Goal: Information Seeking & Learning: Learn about a topic

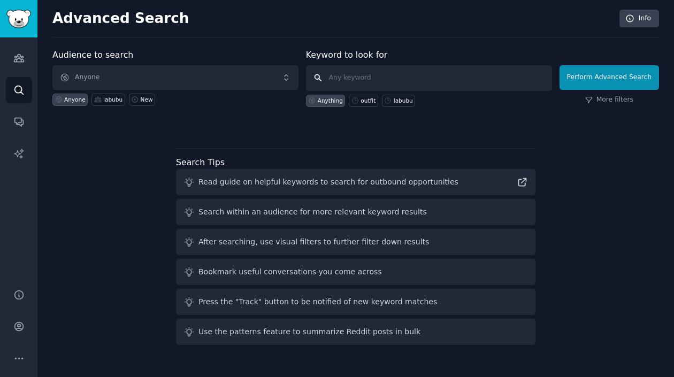
click at [395, 78] on input "text" at bounding box center [429, 78] width 246 height 26
type input "O"
type input "outfit"
click button "Perform Advanced Search" at bounding box center [610, 77] width 100 height 25
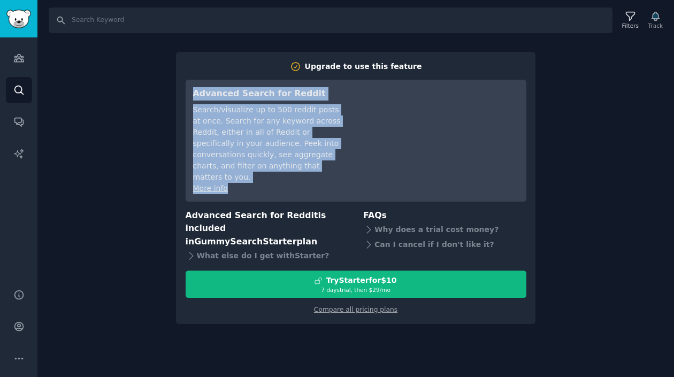
drag, startPoint x: 191, startPoint y: 93, endPoint x: 265, endPoint y: 184, distance: 116.8
click at [265, 184] on div "Advanced Search for Reddit Search/visualize up to 500 reddit posts at once. Sea…" at bounding box center [356, 141] width 341 height 122
click at [370, 311] on link "Compare all pricing plans" at bounding box center [355, 309] width 83 height 7
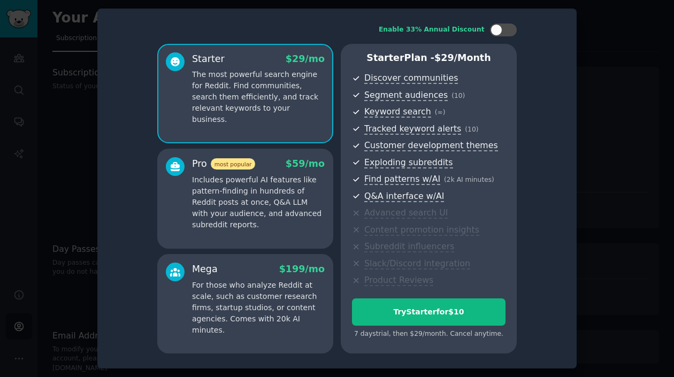
click at [52, 149] on div at bounding box center [337, 188] width 674 height 377
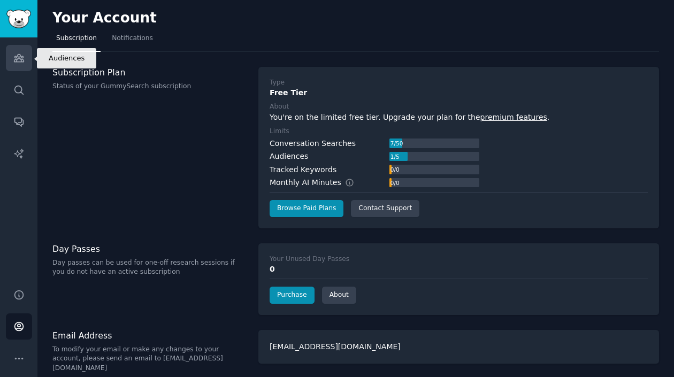
click at [20, 62] on icon "Sidebar" at bounding box center [19, 58] width 10 height 7
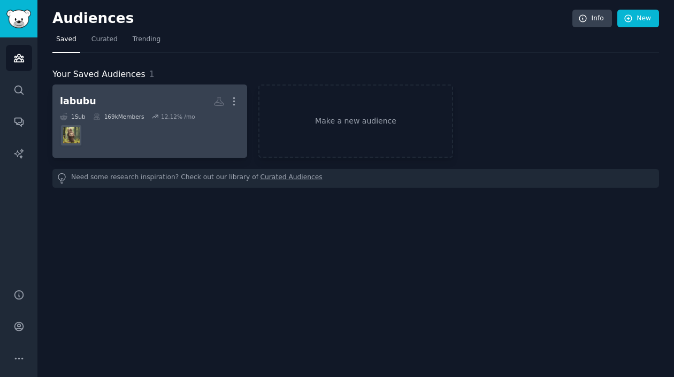
click at [134, 108] on h2 "labubu More" at bounding box center [150, 101] width 180 height 19
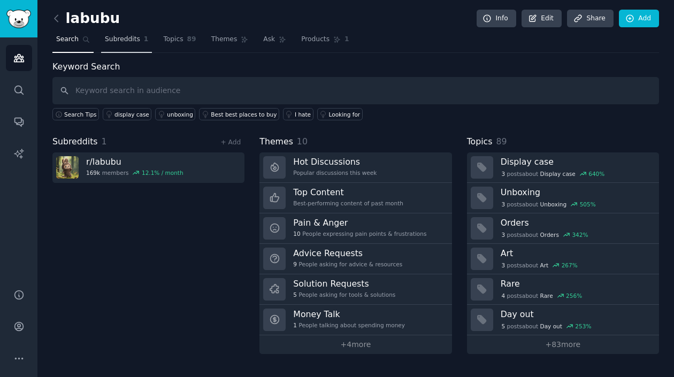
click at [119, 41] on span "Subreddits" at bounding box center [122, 40] width 35 height 10
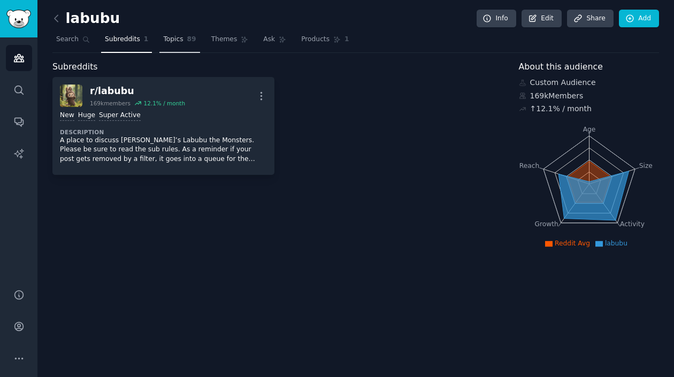
click at [167, 41] on span "Topics" at bounding box center [173, 40] width 20 height 10
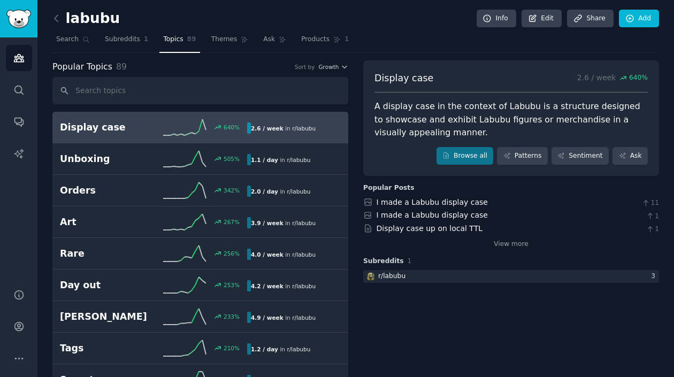
click at [110, 130] on h2 "Display case" at bounding box center [107, 127] width 94 height 13
click at [457, 204] on link "I made a Labubu display case" at bounding box center [432, 202] width 111 height 9
click at [521, 244] on link "View more" at bounding box center [511, 245] width 35 height 10
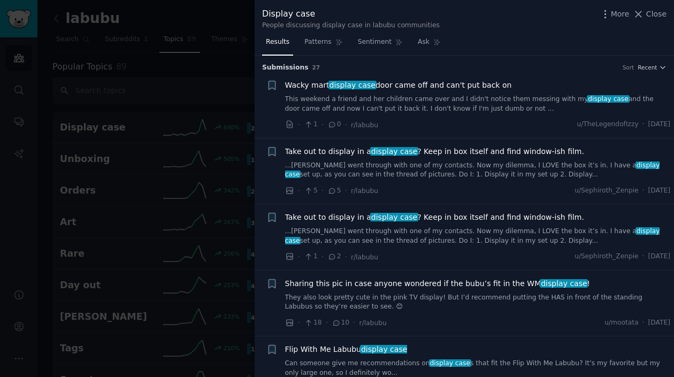
click at [433, 86] on span "Wacky mart display case door came off and can't put back on" at bounding box center [398, 85] width 227 height 11
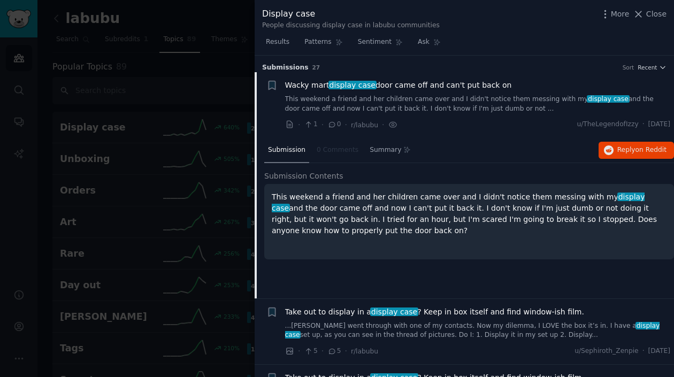
click at [295, 86] on span "Wacky mart display case door came off and can't put back on" at bounding box center [398, 85] width 227 height 11
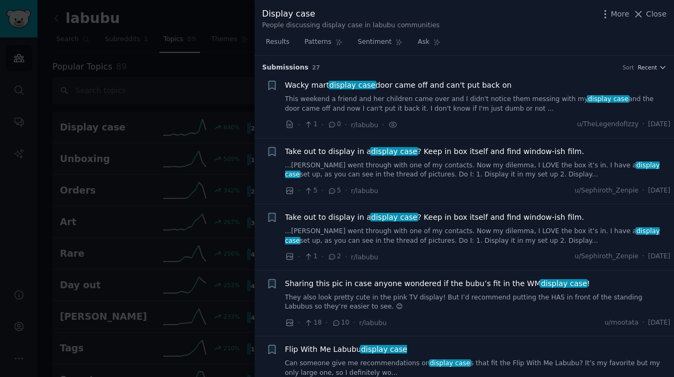
scroll to position [17, 0]
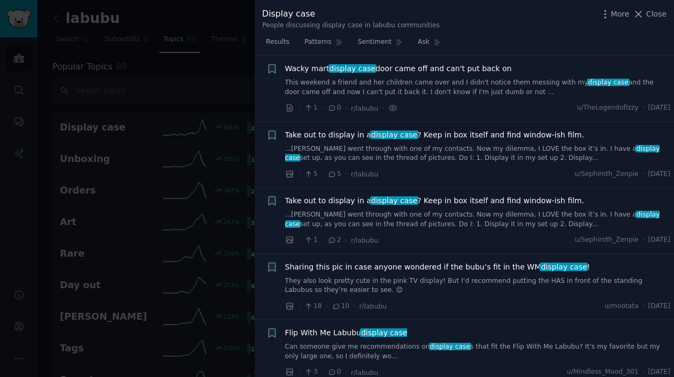
click at [330, 110] on icon at bounding box center [333, 107] width 10 height 7
click at [389, 106] on icon at bounding box center [392, 107] width 7 height 5
click at [433, 82] on link "This weekend a friend and her children came over and I didn't notice them messi…" at bounding box center [478, 87] width 386 height 19
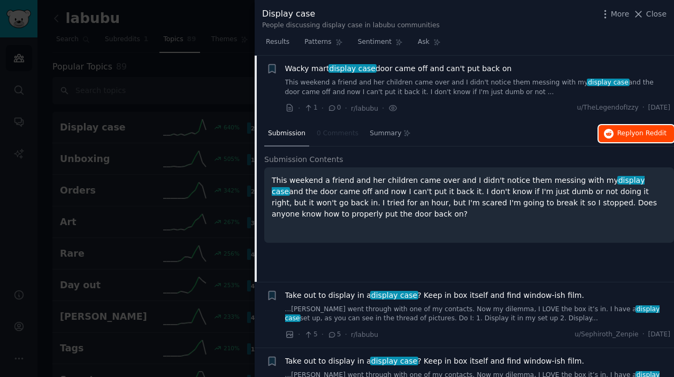
click at [647, 133] on span "on Reddit" at bounding box center [651, 133] width 31 height 7
drag, startPoint x: 648, startPoint y: 16, endPoint x: 598, endPoint y: 29, distance: 52.1
click at [648, 16] on span "Close" at bounding box center [657, 14] width 20 height 11
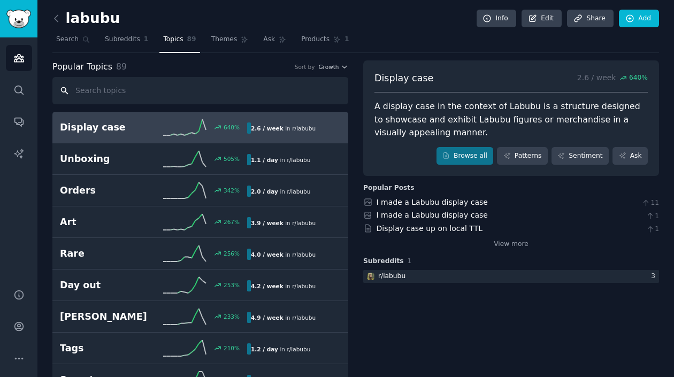
click at [143, 95] on input "text" at bounding box center [200, 90] width 296 height 27
click at [99, 71] on span "Popular Topics" at bounding box center [82, 66] width 60 height 13
click at [301, 69] on div "Sort by" at bounding box center [305, 66] width 20 height 7
click at [337, 66] on span "Growth" at bounding box center [328, 66] width 20 height 7
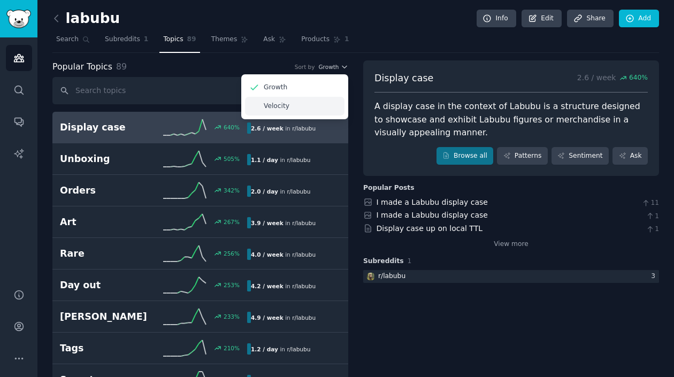
click at [293, 108] on div "Velocity" at bounding box center [295, 106] width 100 height 19
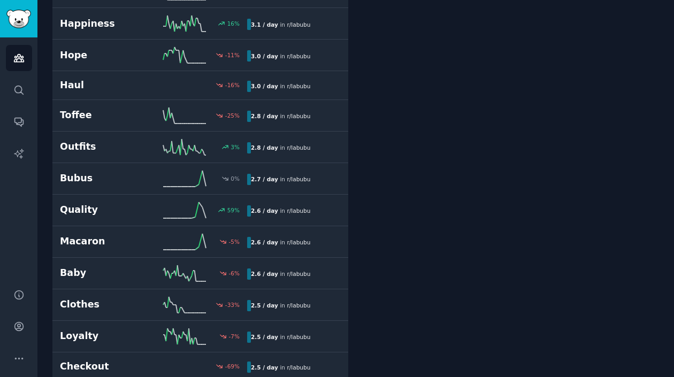
scroll to position [1177, 0]
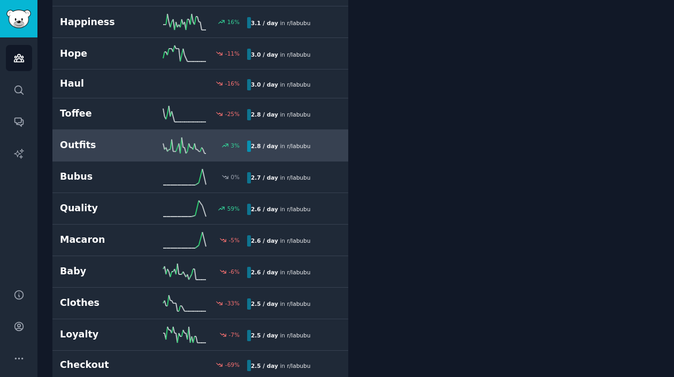
click at [135, 151] on h2 "Outfits" at bounding box center [107, 145] width 94 height 13
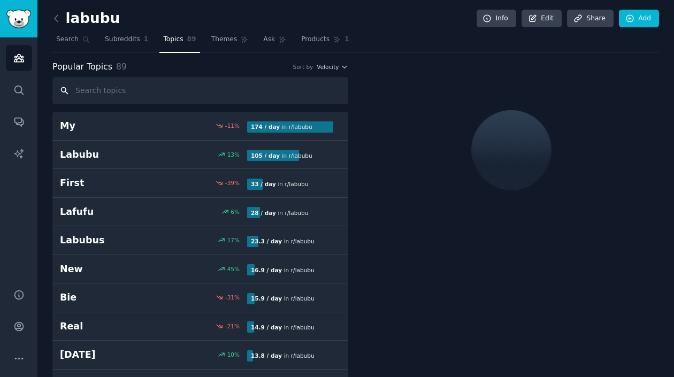
click at [95, 96] on input "text" at bounding box center [200, 90] width 296 height 27
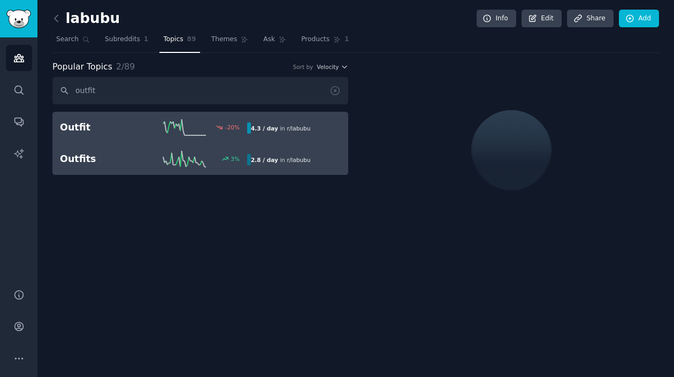
click at [303, 131] on span "r/ labubu" at bounding box center [299, 128] width 24 height 6
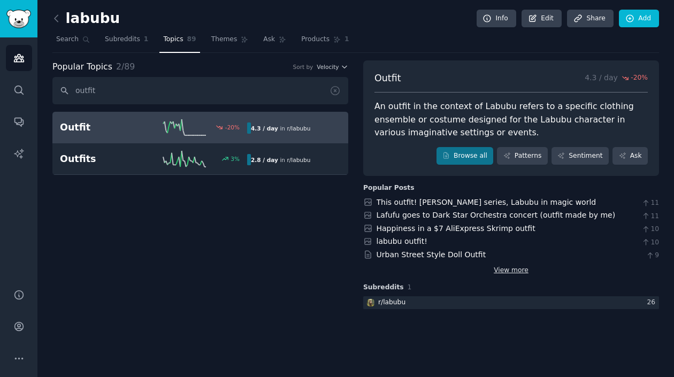
click at [503, 271] on link "View more" at bounding box center [511, 271] width 35 height 10
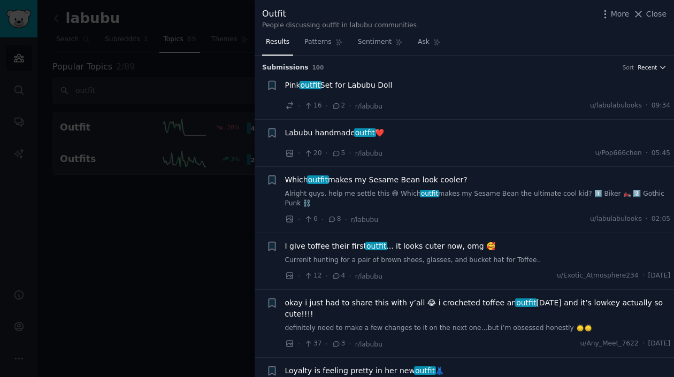
click at [660, 66] on icon "button" at bounding box center [662, 67] width 7 height 7
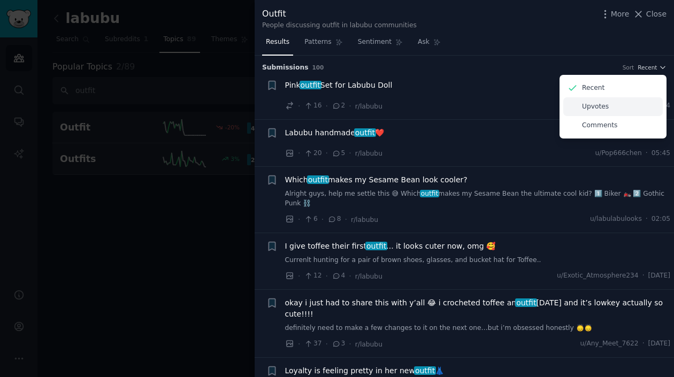
click at [609, 112] on div "Upvotes" at bounding box center [614, 106] width 100 height 19
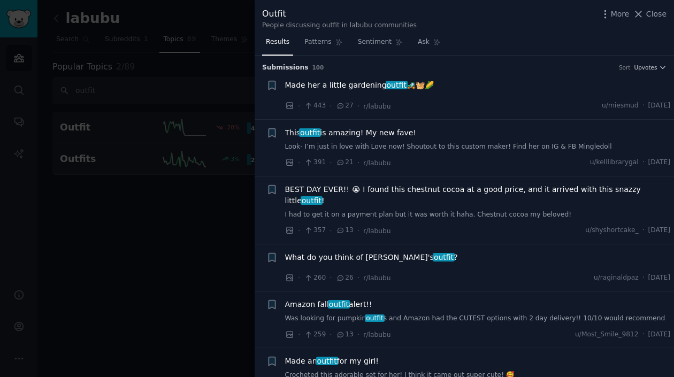
click at [356, 87] on span "Made her a little gardening outfit 🚜🧺🌽" at bounding box center [359, 85] width 149 height 11
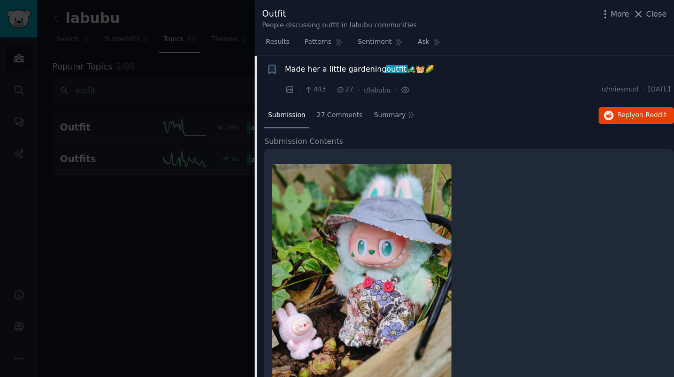
scroll to position [17, 0]
click at [637, 113] on span "on Reddit" at bounding box center [651, 114] width 31 height 7
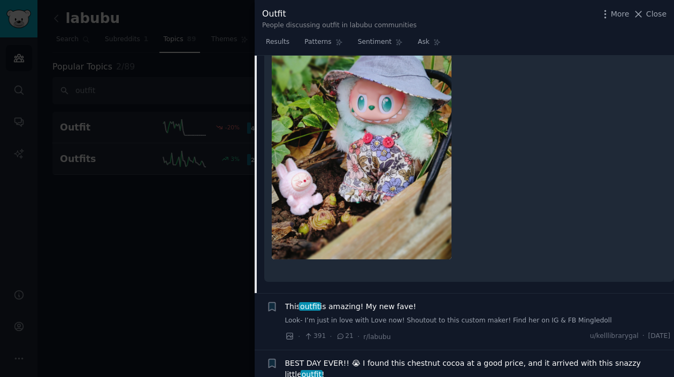
scroll to position [0, 0]
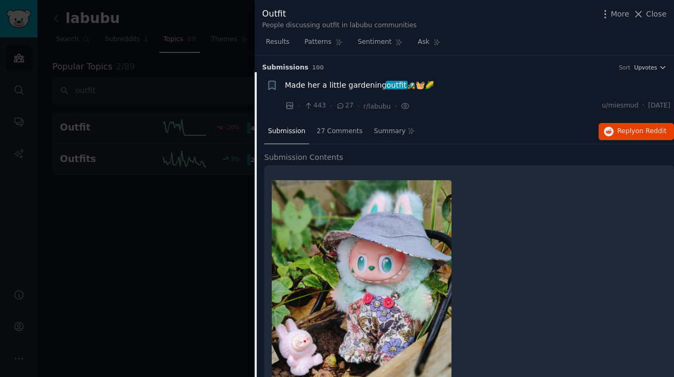
click at [288, 135] on span "Submission" at bounding box center [286, 132] width 37 height 10
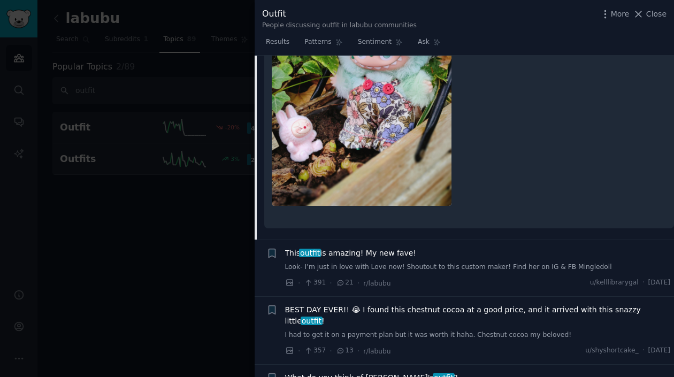
scroll to position [321, 0]
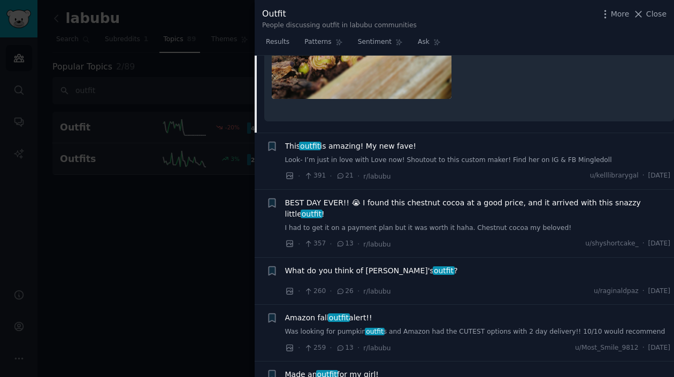
click at [391, 150] on span "This outfit is amazing! My new fave!" at bounding box center [351, 146] width 132 height 11
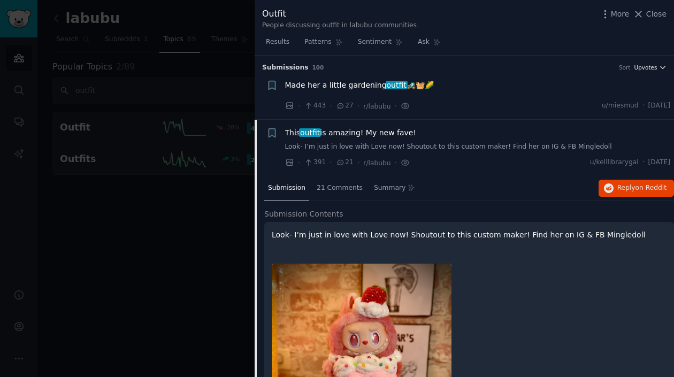
click at [660, 64] on icon "button" at bounding box center [662, 67] width 7 height 7
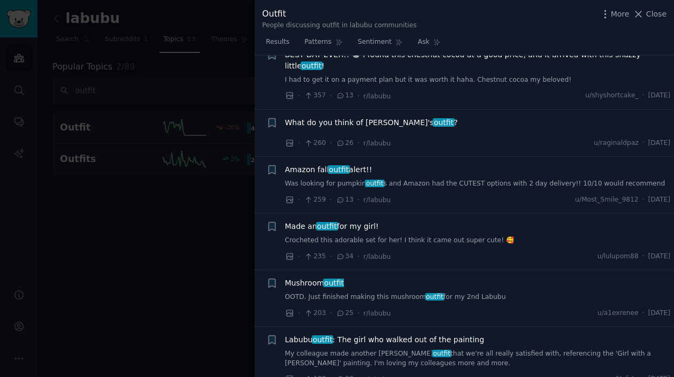
scroll to position [696, 0]
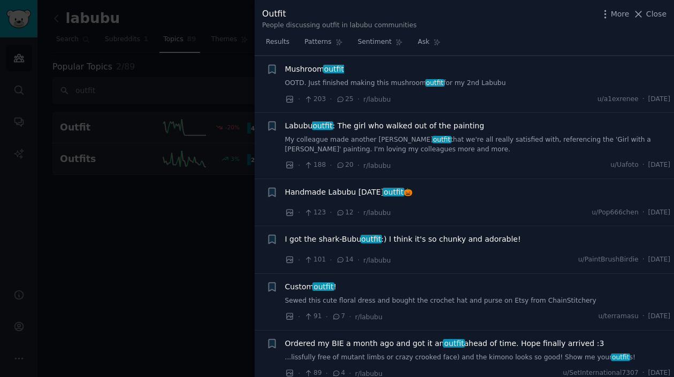
click at [54, 244] on div at bounding box center [337, 188] width 674 height 377
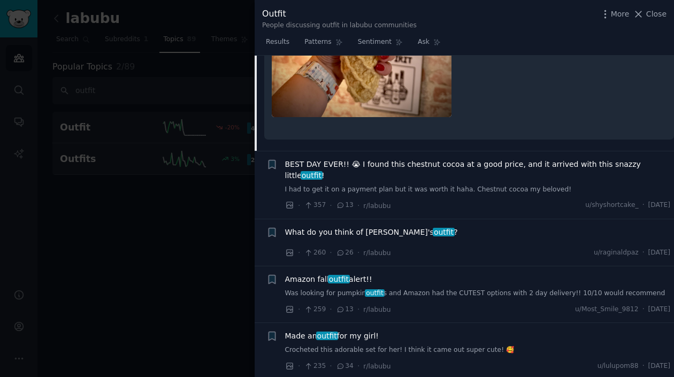
scroll to position [428, 0]
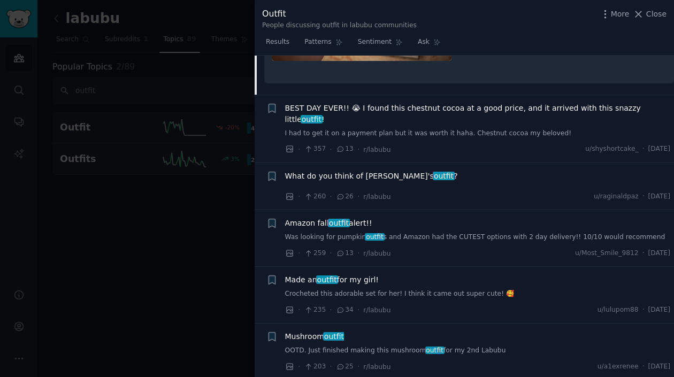
click at [438, 129] on link "I had to get it on a payment plan but it was worth it haha. Chestnut cocoa my b…" at bounding box center [478, 134] width 386 height 10
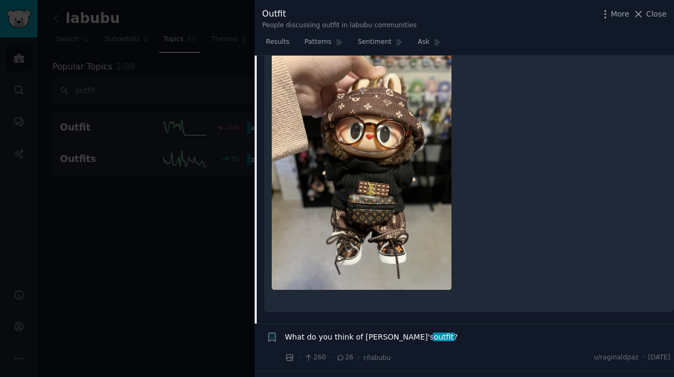
scroll to position [496, 0]
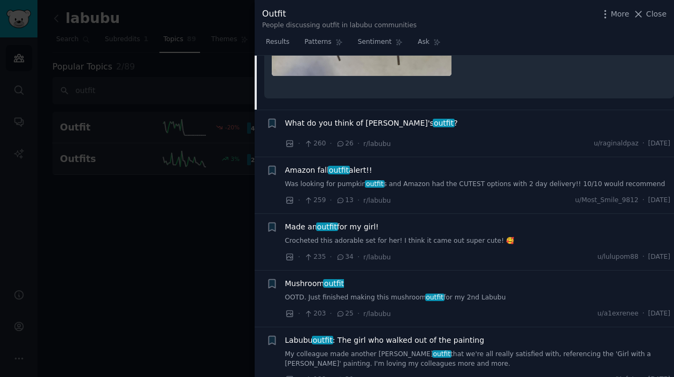
click at [363, 118] on span "What do you think of [PERSON_NAME]'s outfit ?" at bounding box center [371, 123] width 173 height 11
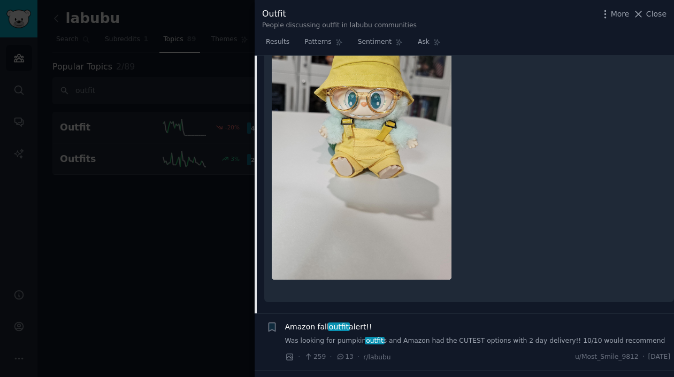
scroll to position [552, 0]
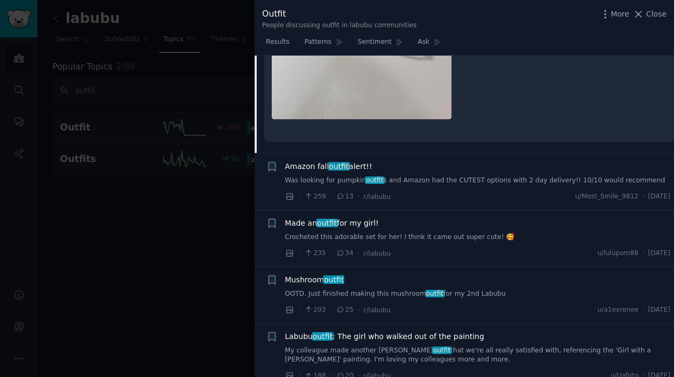
click at [357, 161] on span "Amazon fall outfit alert!!" at bounding box center [328, 166] width 87 height 11
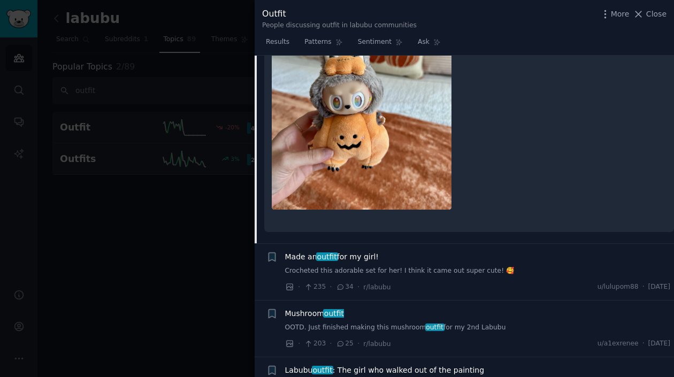
scroll to position [546, 0]
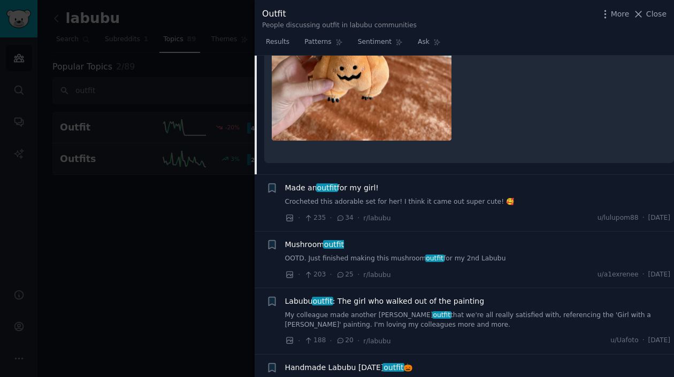
click at [375, 183] on span "Made an outfit for my girl!" at bounding box center [332, 188] width 94 height 11
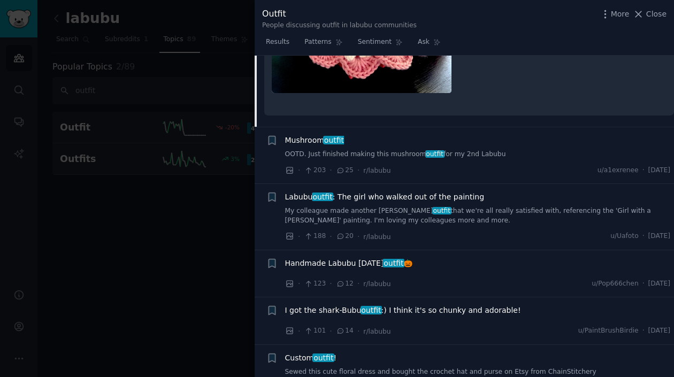
scroll to position [656, 0]
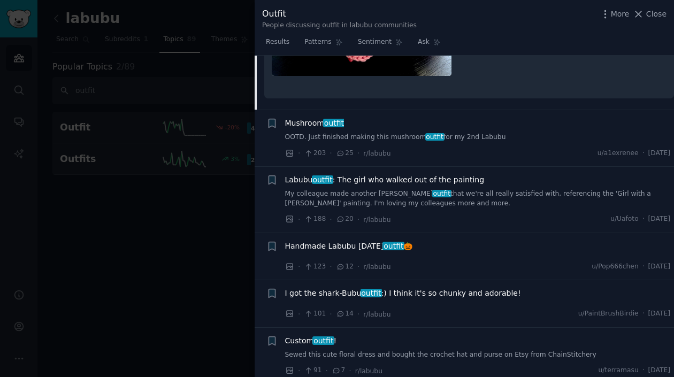
click at [373, 133] on link "OOTD. Just finished making this mushroom outfit for my 2nd Labubu" at bounding box center [478, 138] width 386 height 10
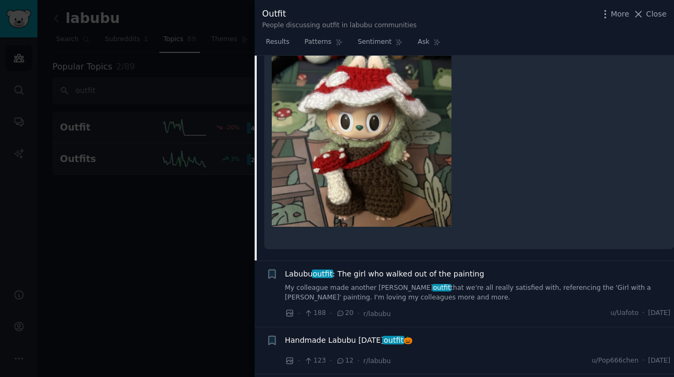
scroll to position [659, 0]
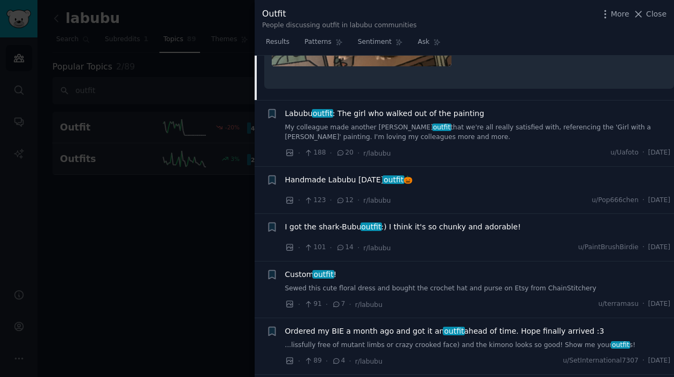
click at [369, 174] on span "Handmade Labubu [DATE] outfit 🎃" at bounding box center [349, 179] width 128 height 11
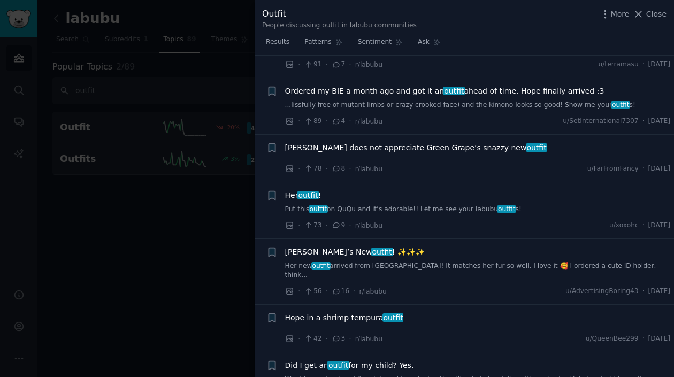
scroll to position [1157, 0]
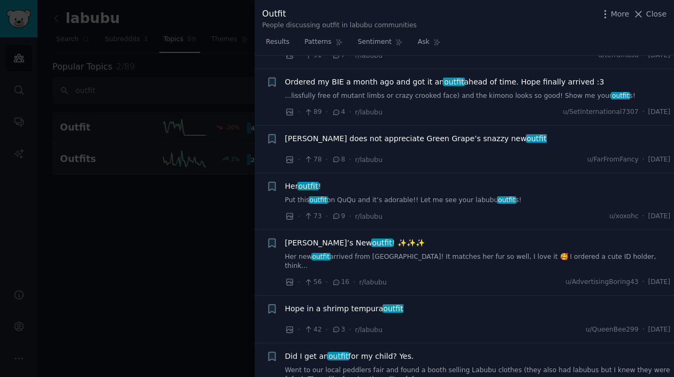
click at [300, 182] on span "outfit" at bounding box center [309, 186] width 22 height 9
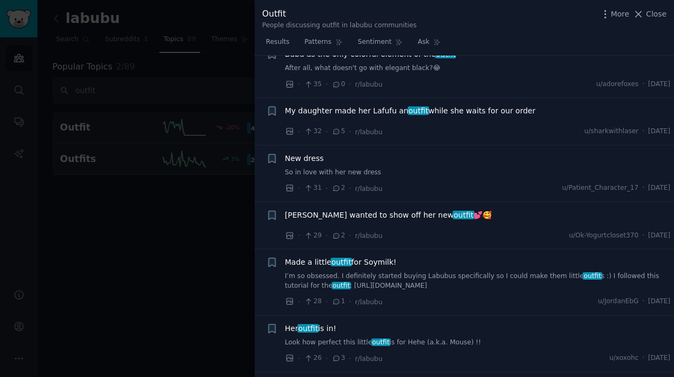
scroll to position [2001, 0]
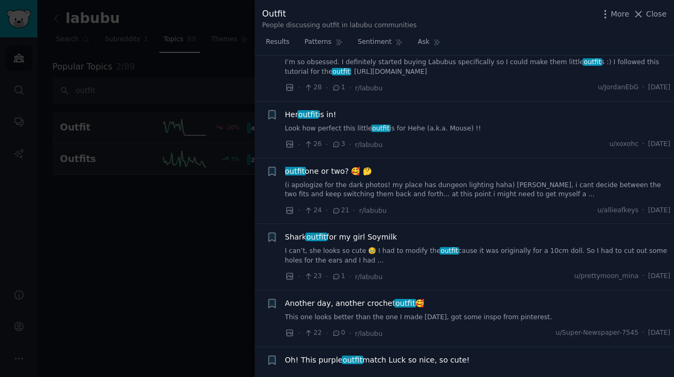
click at [139, 238] on div at bounding box center [337, 188] width 674 height 377
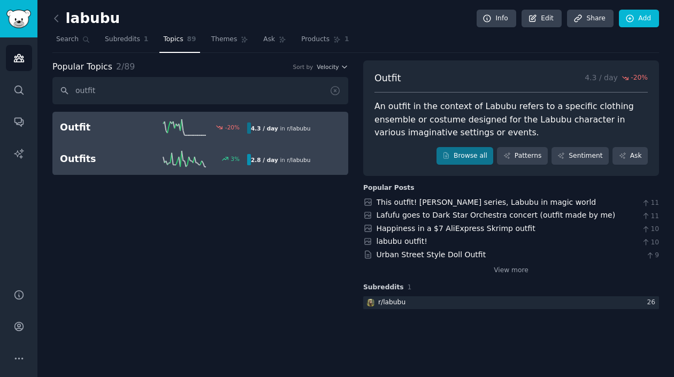
click at [84, 165] on h2 "Outfits" at bounding box center [107, 159] width 94 height 13
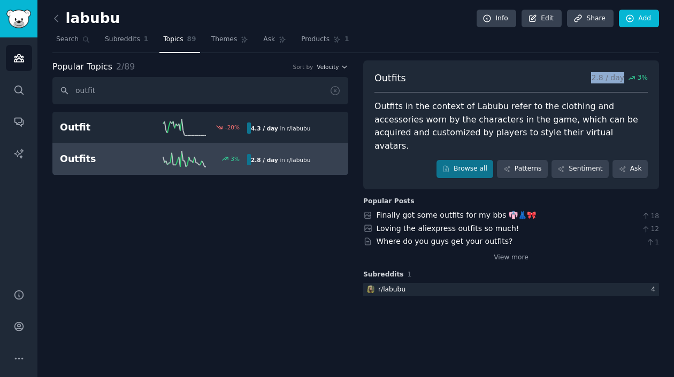
drag, startPoint x: 592, startPoint y: 73, endPoint x: 659, endPoint y: 77, distance: 67.5
click at [659, 77] on div "labubu Info Edit Share Add Search Subreddits 1 Topics 89 Themes Ask Products 1 …" at bounding box center [355, 188] width 637 height 377
click at [622, 166] on icon at bounding box center [623, 169] width 6 height 6
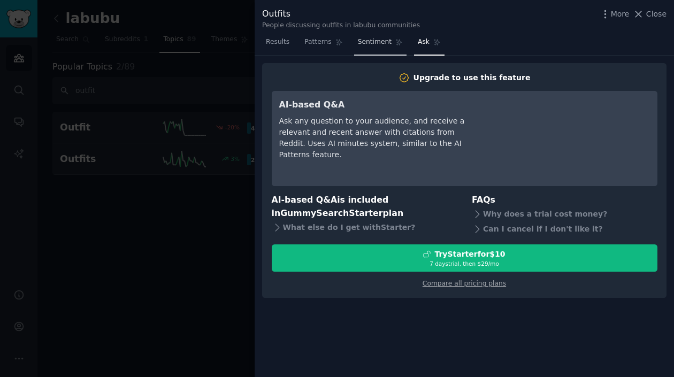
click at [369, 42] on span "Sentiment" at bounding box center [375, 42] width 34 height 10
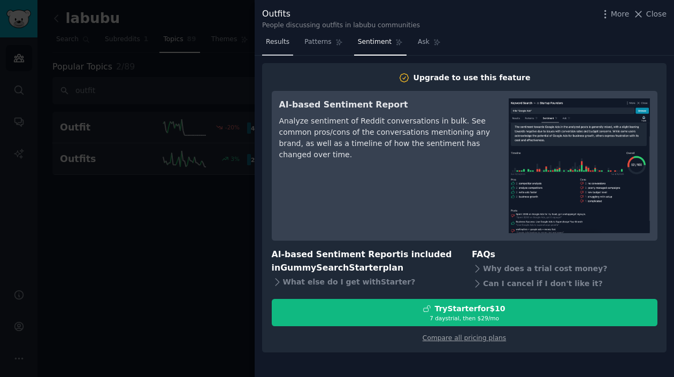
click at [276, 44] on span "Results" at bounding box center [278, 42] width 24 height 10
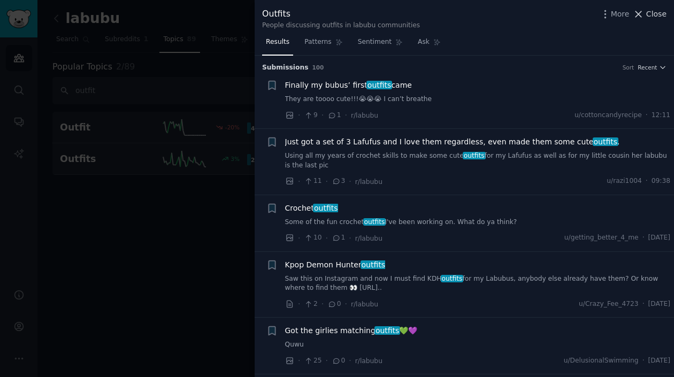
click at [651, 14] on span "Close" at bounding box center [657, 14] width 20 height 11
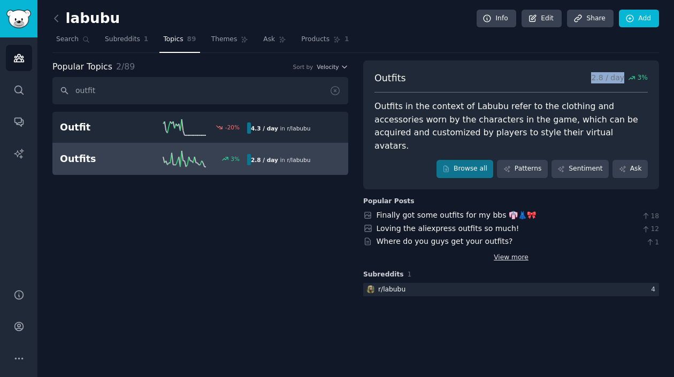
click at [512, 253] on link "View more" at bounding box center [511, 258] width 35 height 10
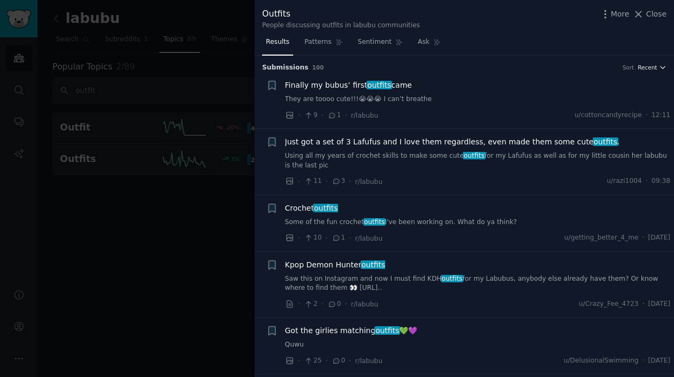
click at [649, 66] on span "Recent" at bounding box center [647, 67] width 19 height 7
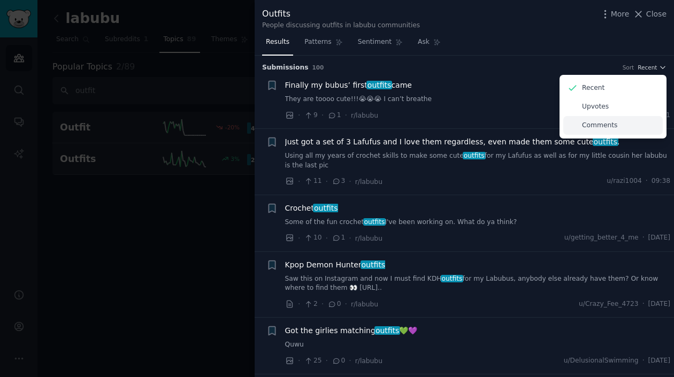
click at [597, 124] on p "Comments" at bounding box center [599, 126] width 35 height 10
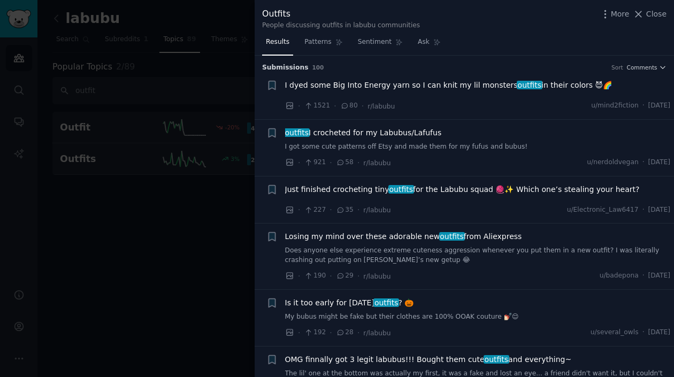
click at [468, 89] on span "I dyed some Big Into Energy yarn so I can knit my lil monsters outfits in their…" at bounding box center [449, 85] width 328 height 11
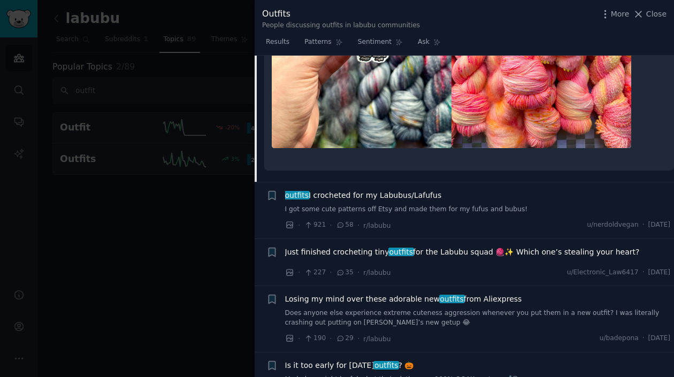
scroll to position [1087, 0]
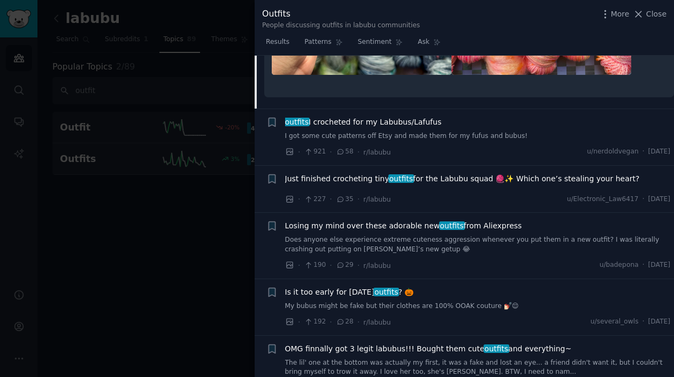
click at [409, 119] on span "outfits I crocheted for my Labubus/Lafufus" at bounding box center [363, 122] width 157 height 11
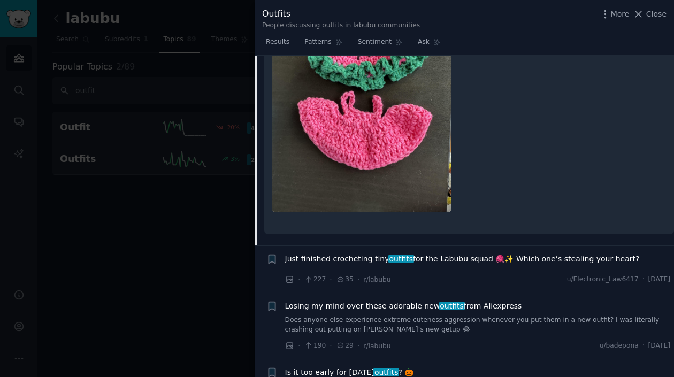
scroll to position [1481, 0]
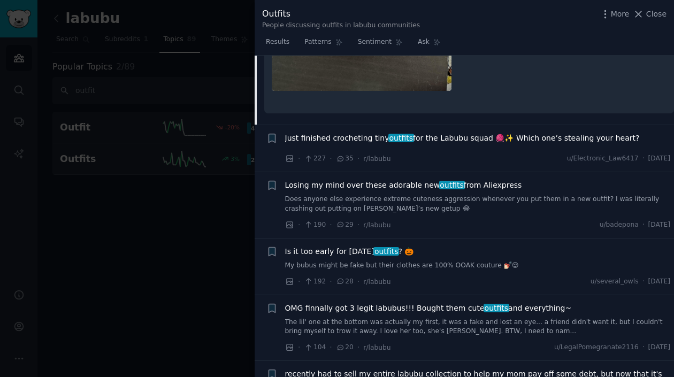
click at [381, 185] on span "Losing my mind over these adorable new outfits from Aliexpress" at bounding box center [403, 185] width 237 height 11
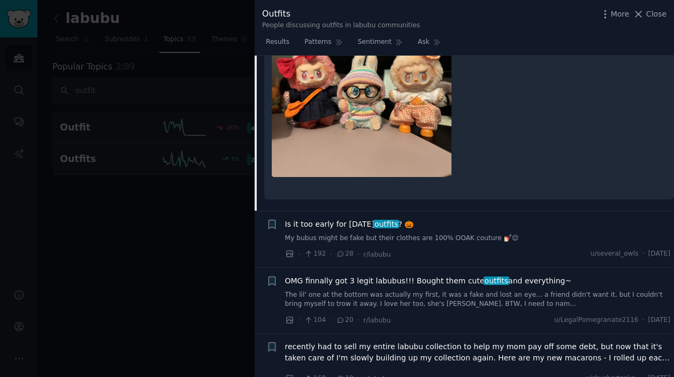
scroll to position [489, 0]
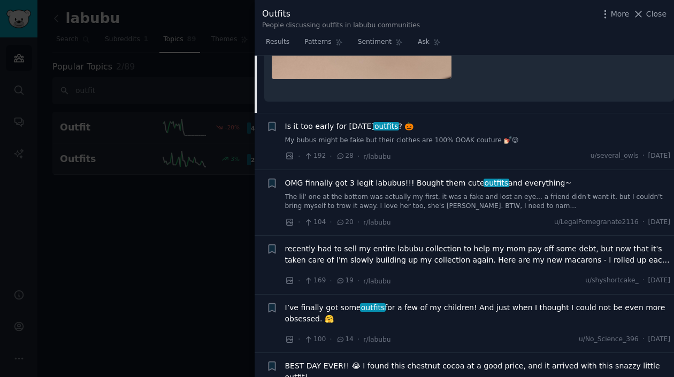
click at [363, 126] on span "Is it too early for [DATE] outfits ? 🎃" at bounding box center [349, 126] width 129 height 11
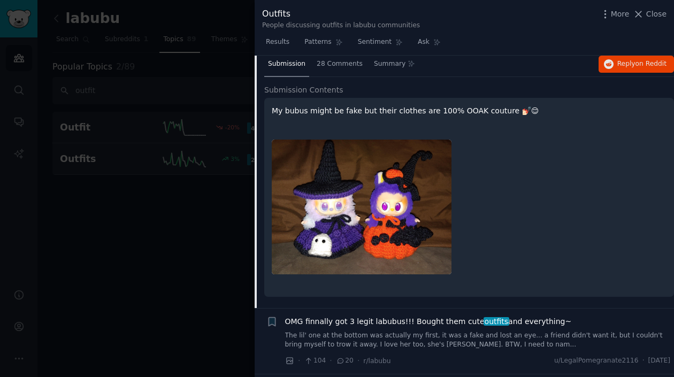
scroll to position [341, 0]
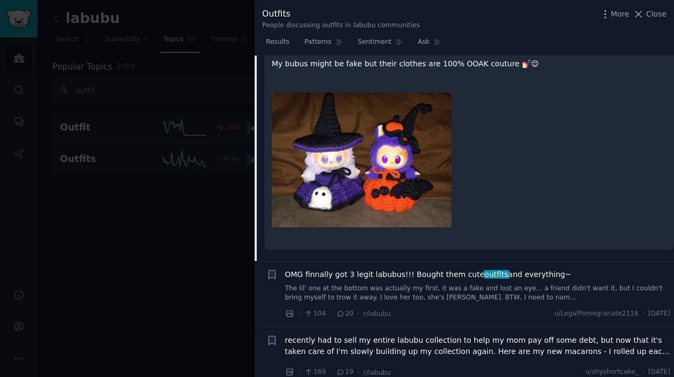
click at [389, 269] on span "OMG finnally got 3 legit labubus!!! Bought them cute outfits and everything~" at bounding box center [428, 274] width 287 height 11
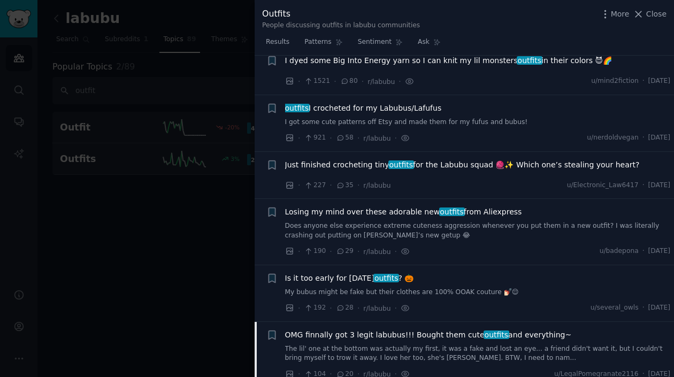
scroll to position [24, 0]
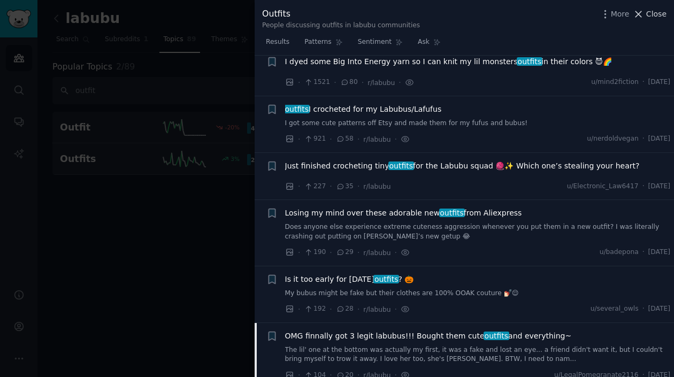
click at [649, 11] on span "Close" at bounding box center [657, 14] width 20 height 11
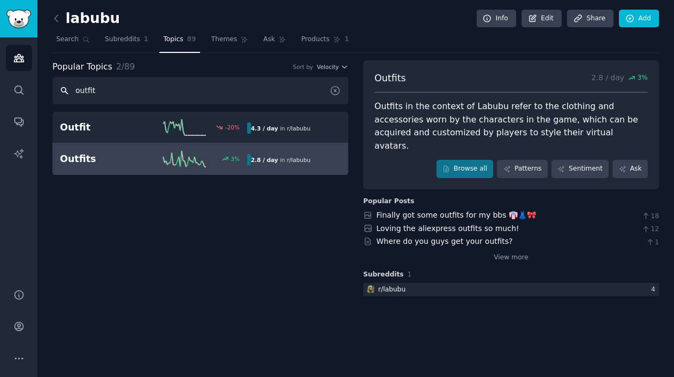
drag, startPoint x: 106, startPoint y: 88, endPoint x: 60, endPoint y: 88, distance: 45.5
click at [60, 88] on input "outfit" at bounding box center [200, 90] width 296 height 27
click at [277, 93] on input "outfit" at bounding box center [200, 90] width 296 height 27
click at [338, 68] on span "Velocity" at bounding box center [328, 66] width 22 height 7
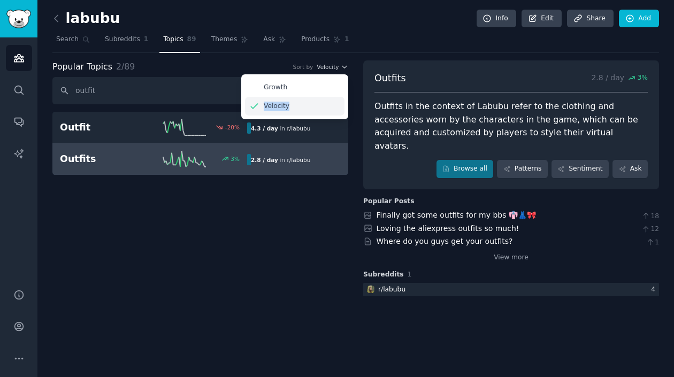
drag, startPoint x: 300, startPoint y: 87, endPoint x: 295, endPoint y: 103, distance: 16.3
click at [295, 103] on div "Growth Velocity" at bounding box center [294, 96] width 107 height 45
click at [290, 105] on div "Velocity" at bounding box center [295, 106] width 100 height 19
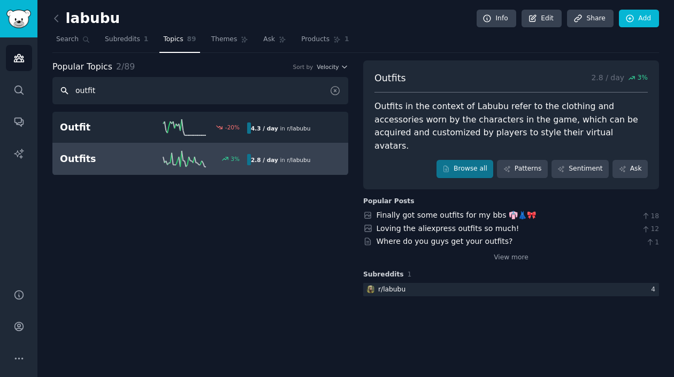
drag, startPoint x: 150, startPoint y: 94, endPoint x: 54, endPoint y: 96, distance: 95.8
click at [54, 96] on input "outfit" at bounding box center [200, 90] width 296 height 27
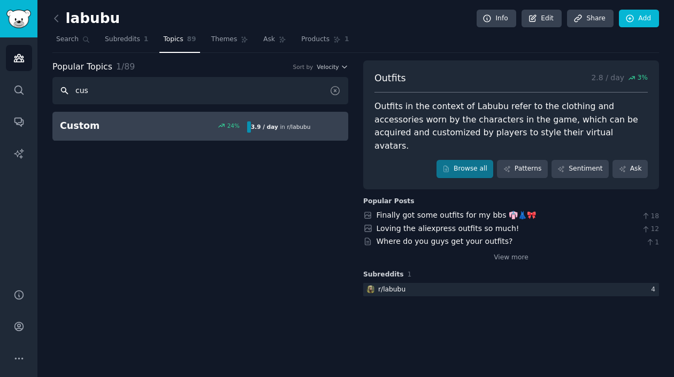
type input "cus"
click at [75, 126] on h2 "Custom" at bounding box center [107, 125] width 94 height 13
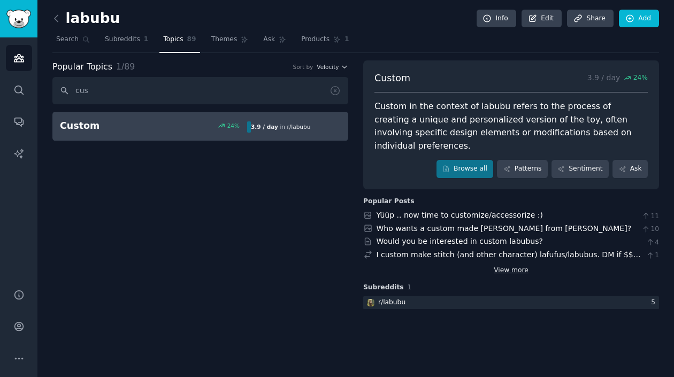
click at [516, 266] on link "View more" at bounding box center [511, 271] width 35 height 10
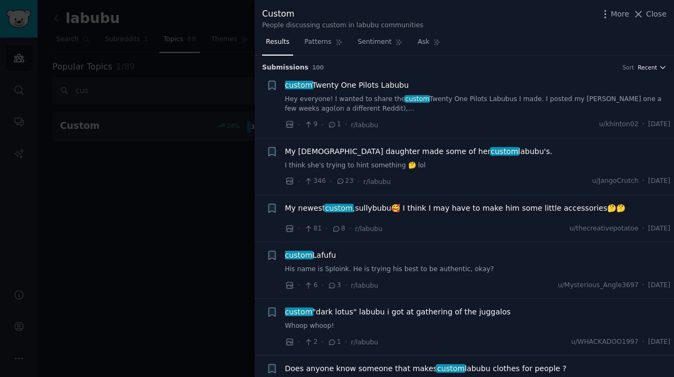
click at [655, 69] on button "Recent" at bounding box center [652, 67] width 29 height 7
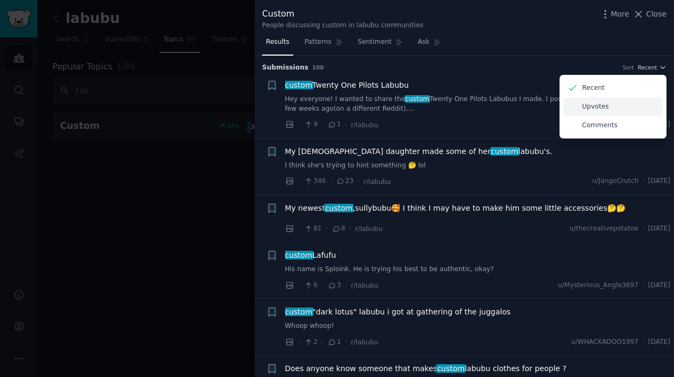
click at [611, 110] on div "Upvotes" at bounding box center [614, 106] width 100 height 19
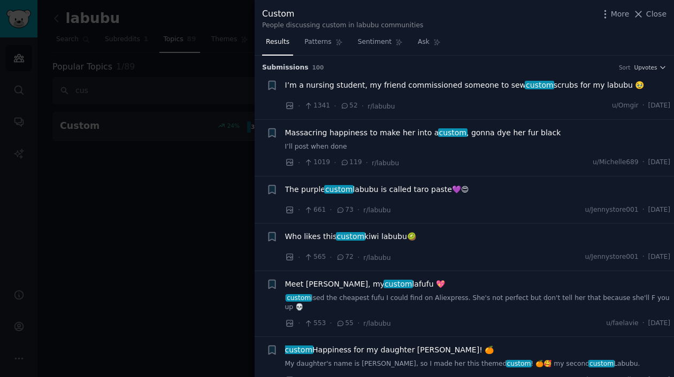
click at [387, 85] on span "I’m a nursing student, my friend commissioned someone to sew custom scrubs for …" at bounding box center [465, 85] width 360 height 11
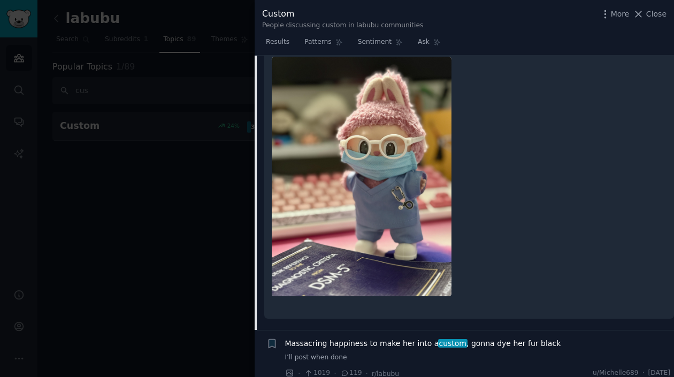
scroll to position [231, 0]
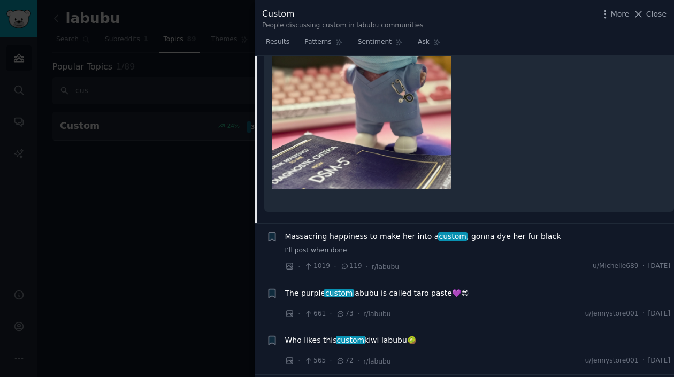
click at [361, 238] on span "Massacring happiness to make her into a custom , gonna dye her fur black" at bounding box center [423, 236] width 276 height 11
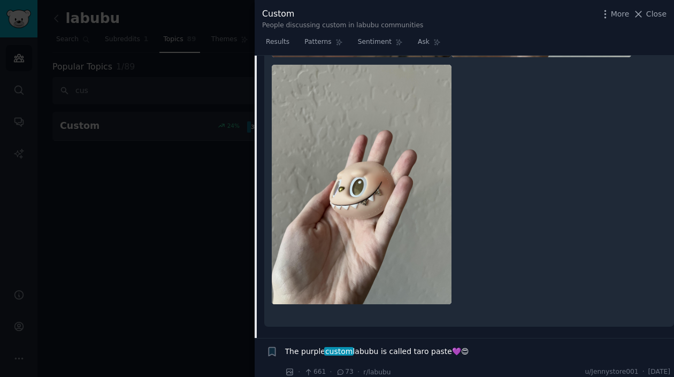
scroll to position [1402, 0]
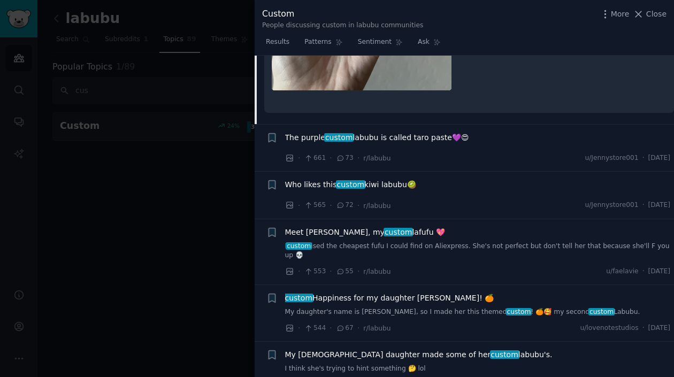
click at [401, 140] on span "The purple custom labubu is called taro paste💜😍" at bounding box center [377, 137] width 184 height 11
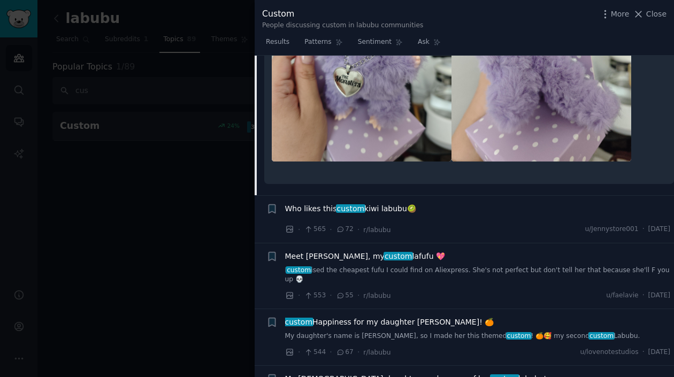
scroll to position [389, 0]
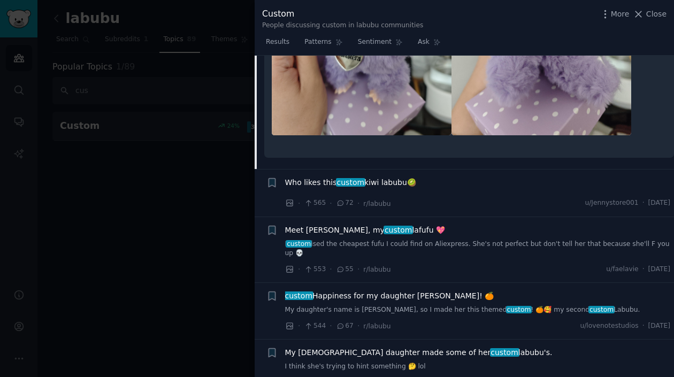
click at [386, 183] on span "Who likes this custom kiwi labubu🥝" at bounding box center [350, 182] width 131 height 11
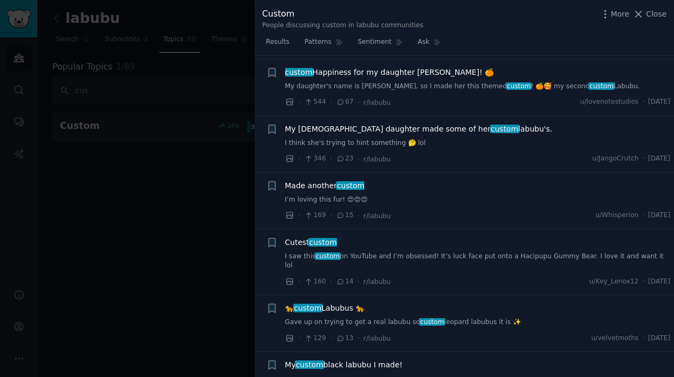
scroll to position [1024, 0]
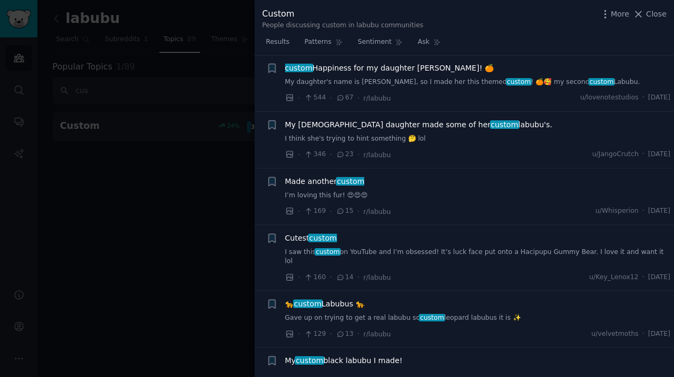
click at [329, 125] on span "My [DEMOGRAPHIC_DATA] daughter made some of her custom labubu's." at bounding box center [419, 124] width 268 height 11
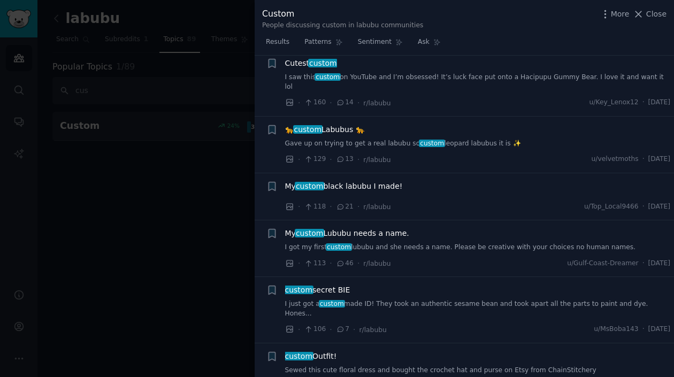
scroll to position [820, 0]
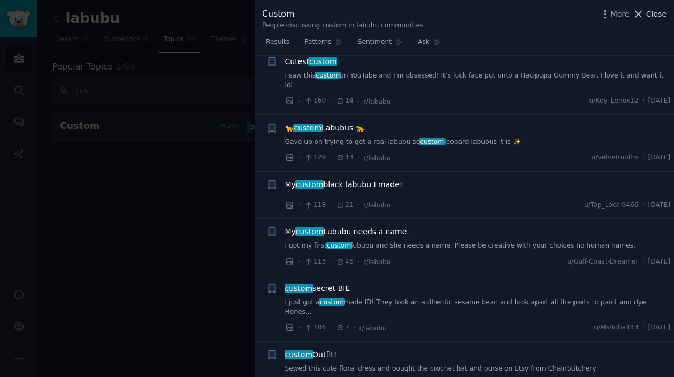
click at [661, 12] on span "Close" at bounding box center [657, 14] width 20 height 11
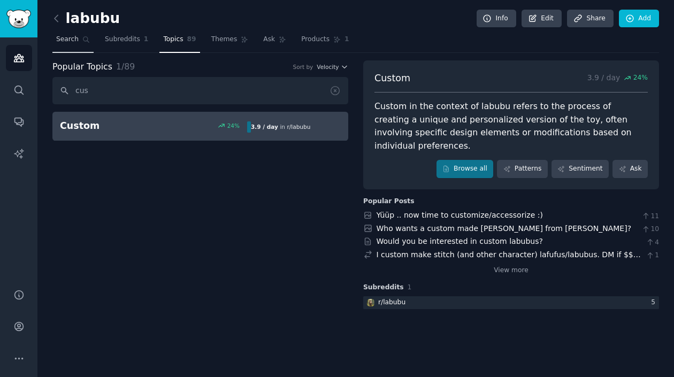
click at [64, 39] on span "Search" at bounding box center [67, 40] width 22 height 10
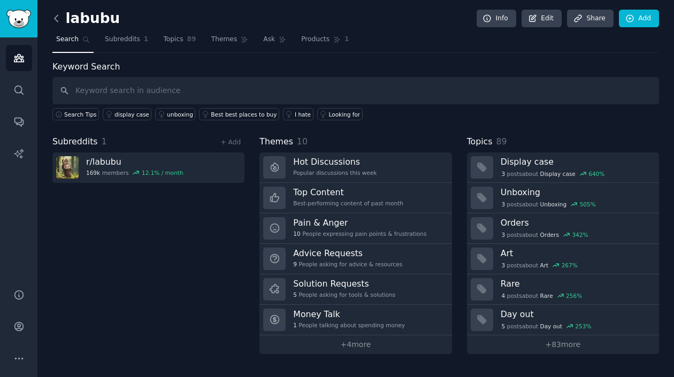
click at [57, 18] on icon at bounding box center [56, 18] width 11 height 11
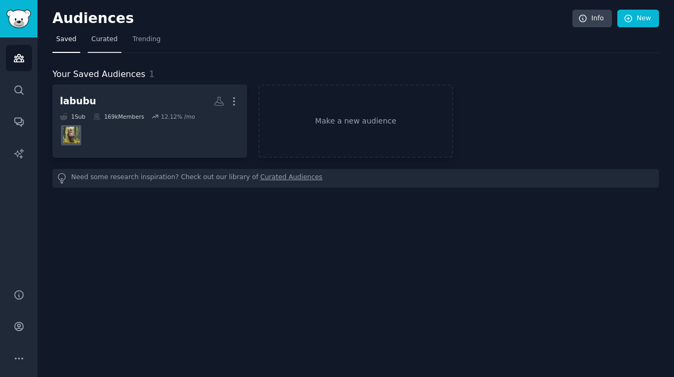
click at [114, 39] on span "Curated" at bounding box center [105, 40] width 26 height 10
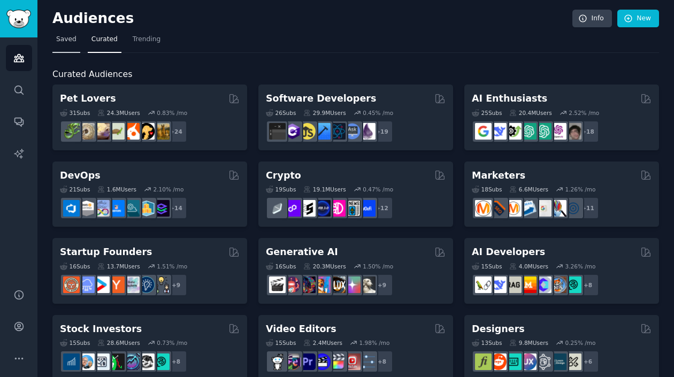
click at [65, 43] on span "Saved" at bounding box center [66, 40] width 20 height 10
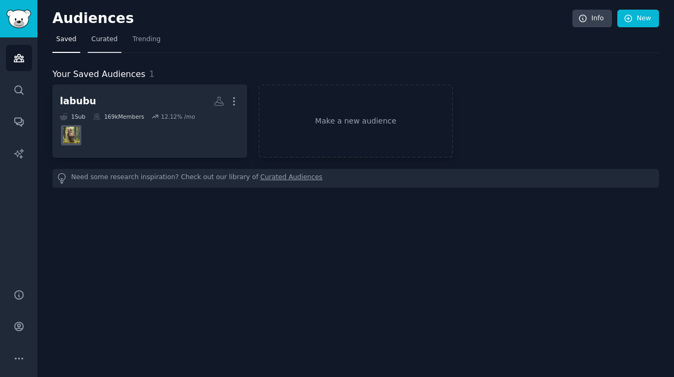
click at [95, 35] on span "Curated" at bounding box center [105, 40] width 26 height 10
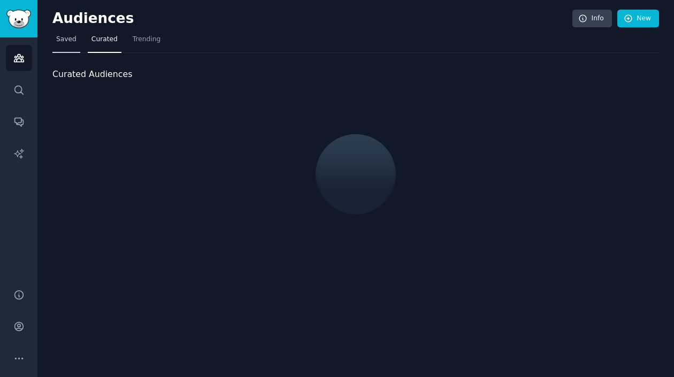
click at [63, 41] on span "Saved" at bounding box center [66, 40] width 20 height 10
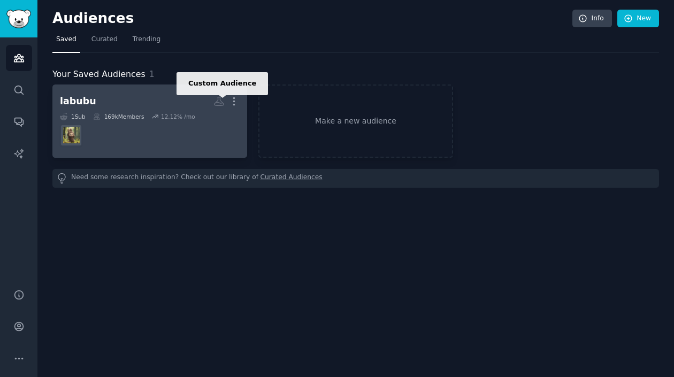
click at [218, 103] on icon at bounding box center [219, 101] width 11 height 11
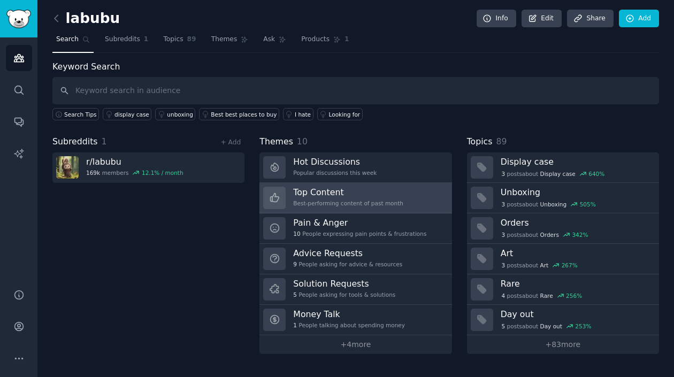
click at [323, 195] on h3 "Top Content" at bounding box center [348, 192] width 110 height 11
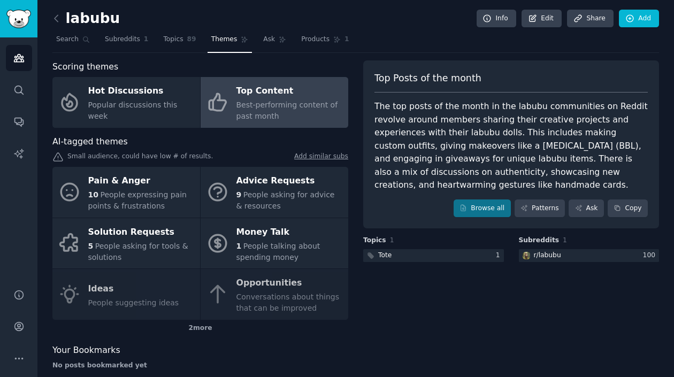
click at [300, 93] on div "Top Content" at bounding box center [290, 91] width 107 height 17
click at [485, 207] on link "Browse all" at bounding box center [482, 209] width 57 height 18
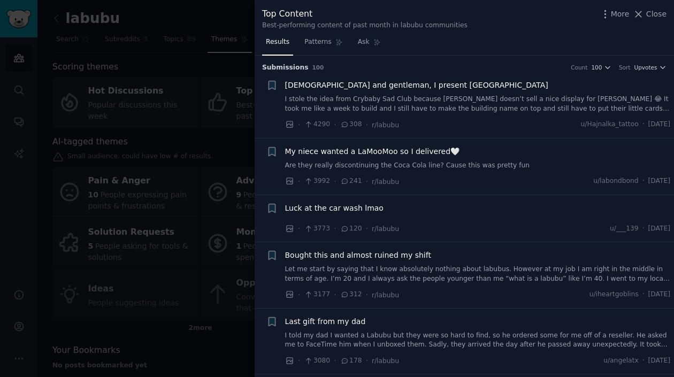
click at [434, 93] on div "[DEMOGRAPHIC_DATA] and gentleman, I present [GEOGRAPHIC_DATA] I stole the idea …" at bounding box center [478, 97] width 386 height 34
click at [420, 114] on div "[DEMOGRAPHIC_DATA] and gentleman, I present [GEOGRAPHIC_DATA] I stole the idea …" at bounding box center [478, 105] width 386 height 51
click at [424, 106] on link "I stole the idea from Crybaby Sad Club because [PERSON_NAME] doesn’t sell a nic…" at bounding box center [478, 104] width 386 height 19
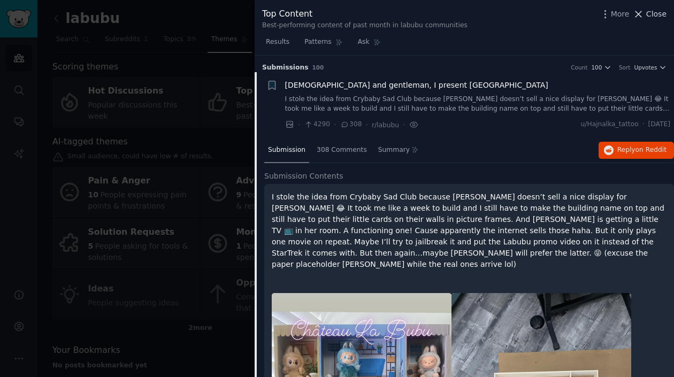
click at [657, 16] on span "Close" at bounding box center [657, 14] width 20 height 11
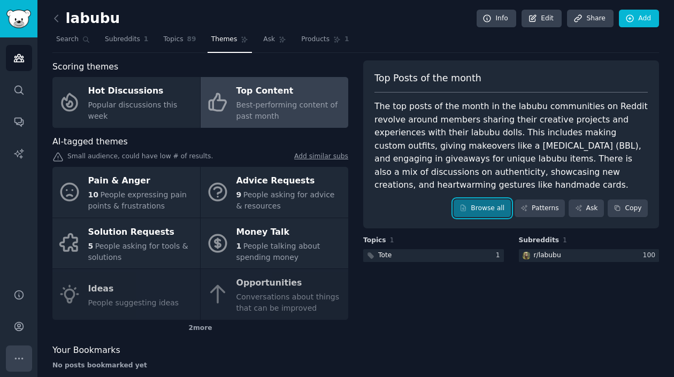
click at [22, 355] on icon "Sidebar" at bounding box center [18, 358] width 11 height 11
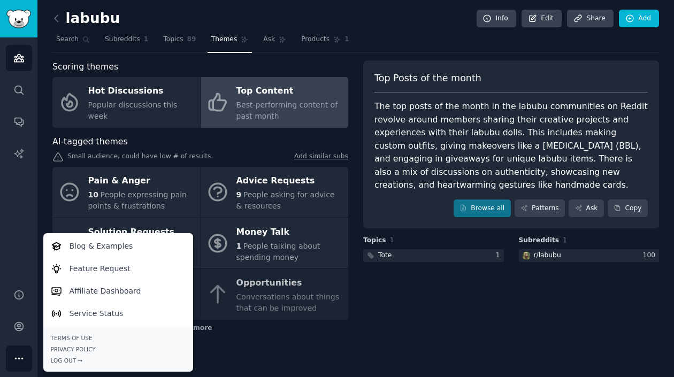
click at [423, 276] on div "Top Posts of the month The top posts of the month in the labubu communities on …" at bounding box center [511, 219] width 296 height 318
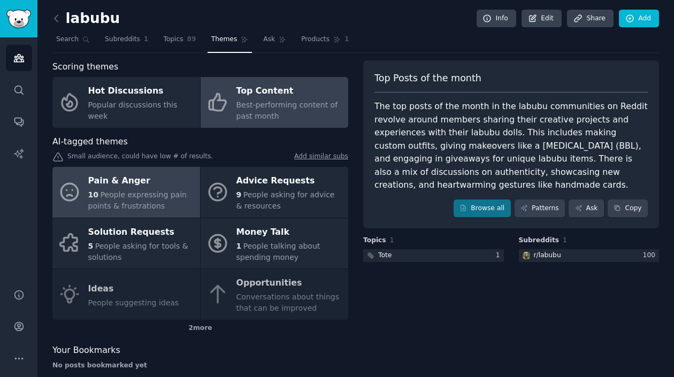
click at [123, 195] on span "People expressing pain points & frustrations" at bounding box center [137, 201] width 98 height 20
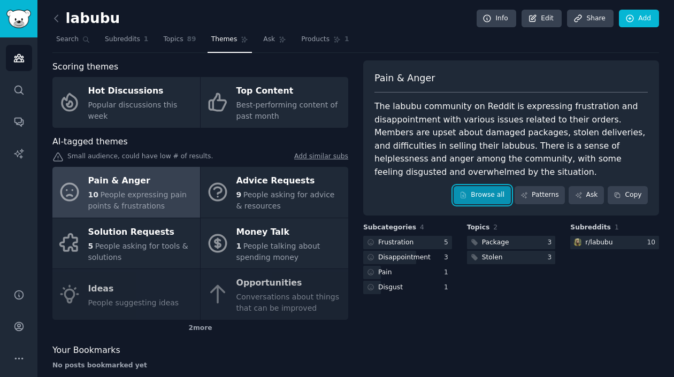
click at [481, 194] on link "Browse all" at bounding box center [482, 195] width 57 height 18
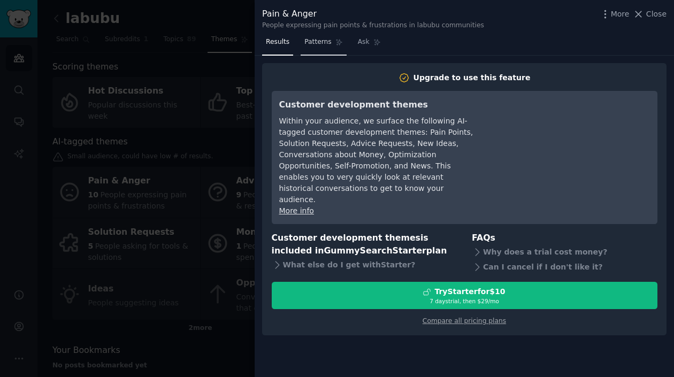
click at [323, 40] on span "Patterns" at bounding box center [318, 42] width 27 height 10
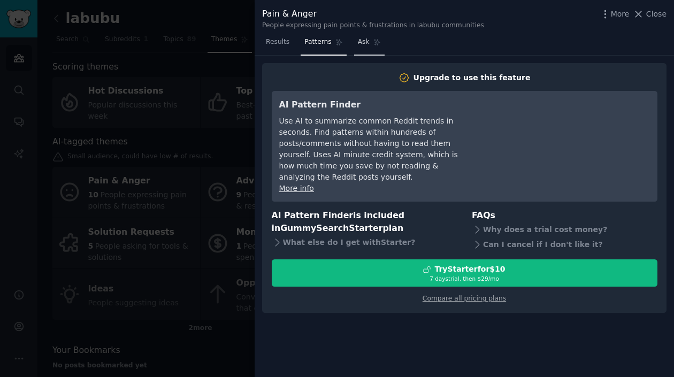
click at [359, 45] on span "Ask" at bounding box center [364, 42] width 12 height 10
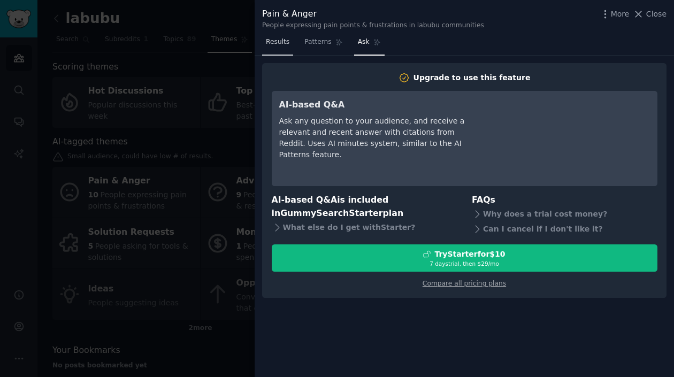
click at [284, 45] on span "Results" at bounding box center [278, 42] width 24 height 10
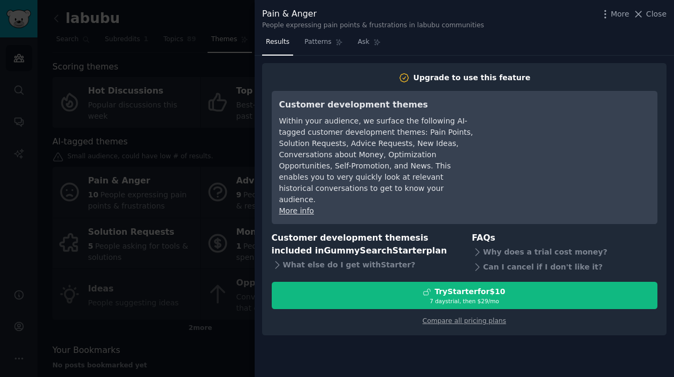
click at [173, 17] on div at bounding box center [337, 188] width 674 height 377
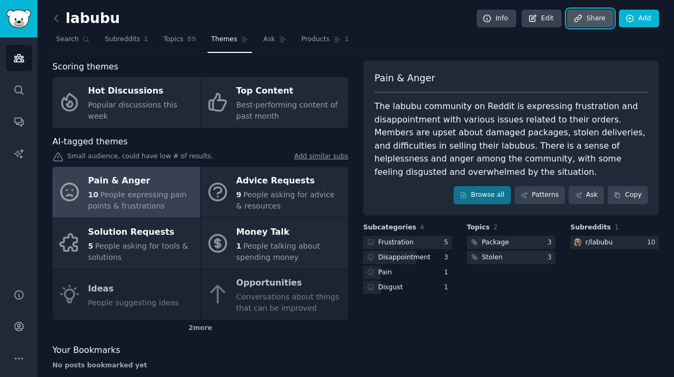
click at [592, 16] on link "Share" at bounding box center [590, 19] width 46 height 18
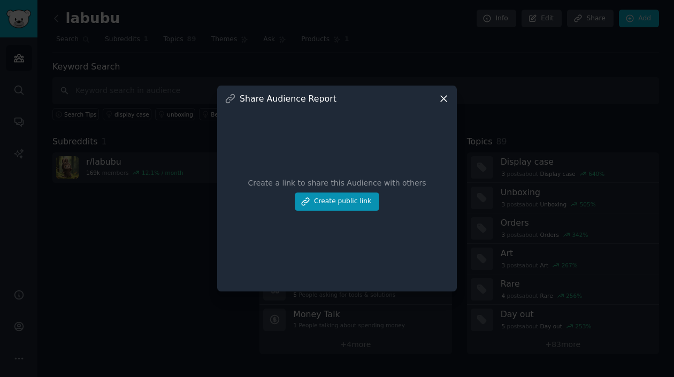
click at [440, 97] on icon at bounding box center [443, 98] width 11 height 11
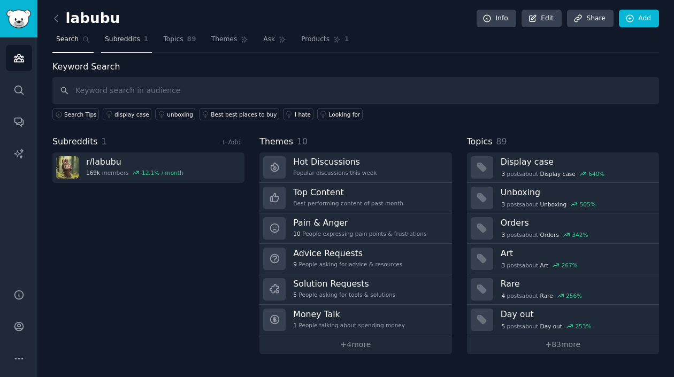
click at [108, 39] on span "Subreddits" at bounding box center [122, 40] width 35 height 10
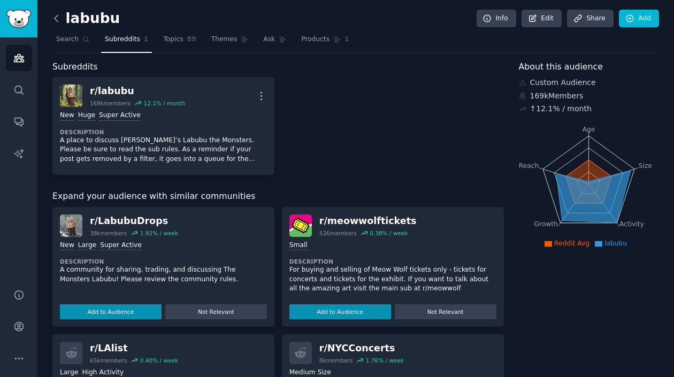
click at [59, 17] on icon at bounding box center [56, 18] width 11 height 11
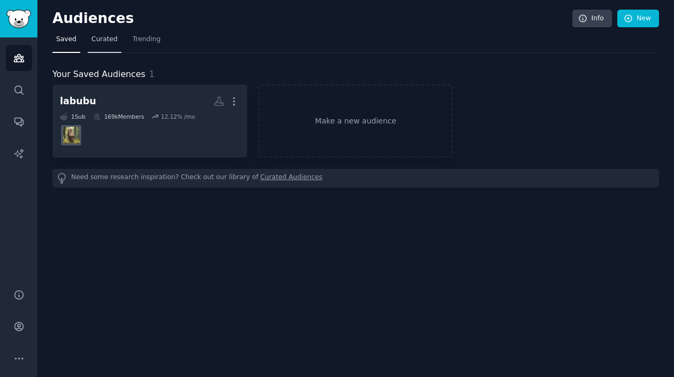
click at [96, 36] on span "Curated" at bounding box center [105, 40] width 26 height 10
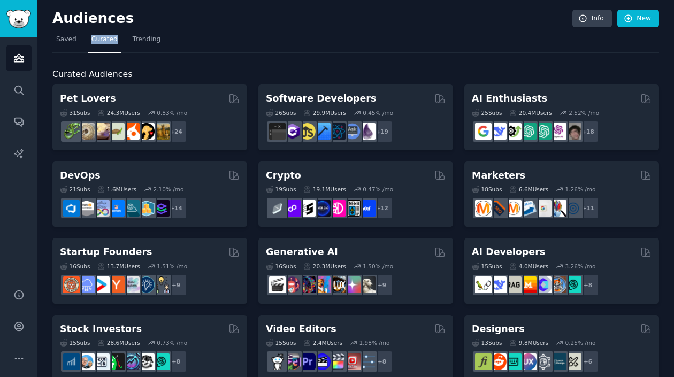
drag, startPoint x: 119, startPoint y: 36, endPoint x: 88, endPoint y: 35, distance: 30.5
click at [88, 35] on nav "Saved Curated Trending" at bounding box center [355, 42] width 607 height 22
click at [139, 37] on span "Trending" at bounding box center [147, 40] width 28 height 10
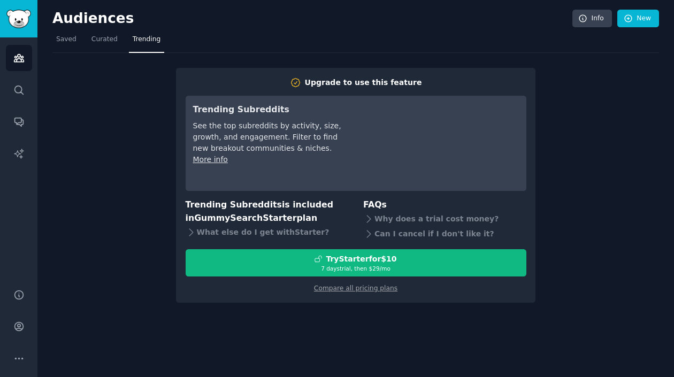
click at [181, 37] on nav "Saved Curated Trending" at bounding box center [355, 42] width 607 height 22
drag, startPoint x: 166, startPoint y: 41, endPoint x: 128, endPoint y: 42, distance: 38.6
click at [128, 42] on nav "Saved Curated Trending" at bounding box center [355, 42] width 607 height 22
click at [136, 38] on span "Trending" at bounding box center [147, 40] width 28 height 10
click at [133, 39] on span "Trending" at bounding box center [147, 40] width 28 height 10
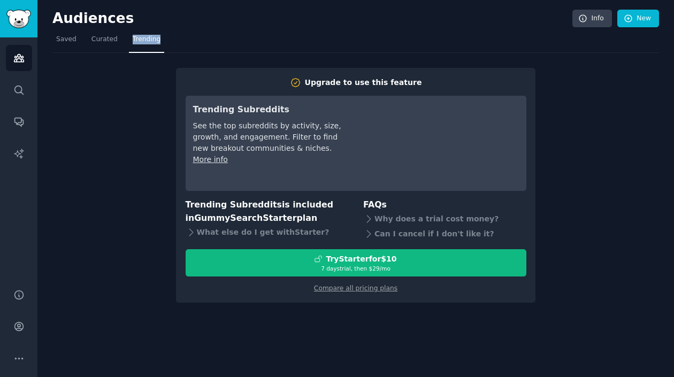
click at [133, 41] on span "Trending" at bounding box center [147, 40] width 28 height 10
click at [129, 42] on link "Trending" at bounding box center [146, 42] width 35 height 22
click at [182, 40] on nav "Saved Curated Trending" at bounding box center [355, 42] width 607 height 22
click at [98, 39] on span "Curated" at bounding box center [105, 40] width 26 height 10
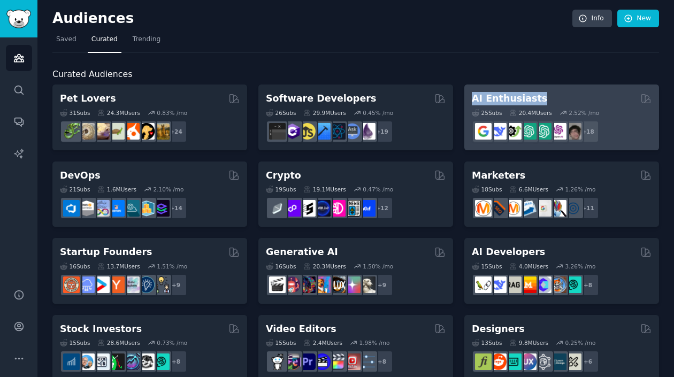
drag, startPoint x: 548, startPoint y: 98, endPoint x: 473, endPoint y: 102, distance: 75.6
click at [473, 102] on div "AI Enthusiasts" at bounding box center [562, 98] width 180 height 13
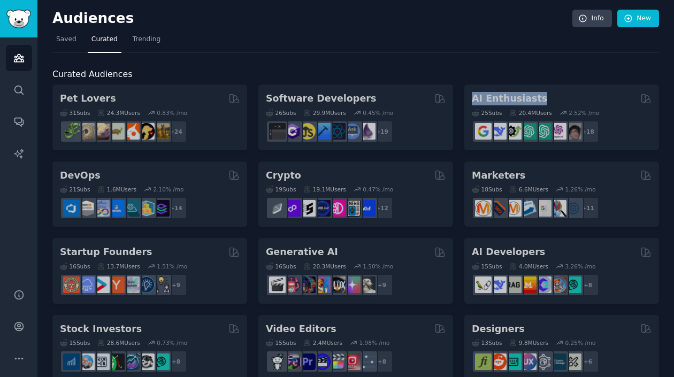
drag, startPoint x: 468, startPoint y: 101, endPoint x: 537, endPoint y: 102, distance: 69.1
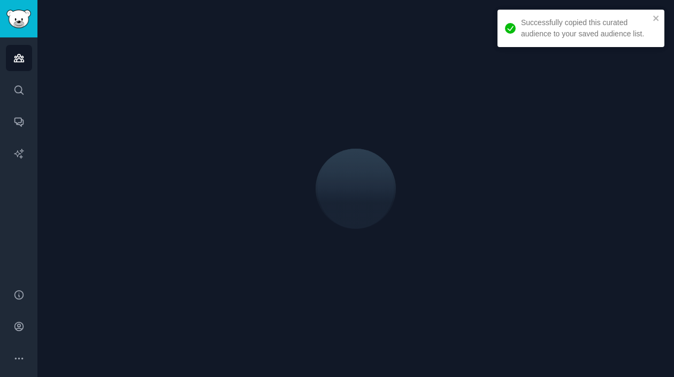
drag, startPoint x: 541, startPoint y: 95, endPoint x: 472, endPoint y: 94, distance: 68.5
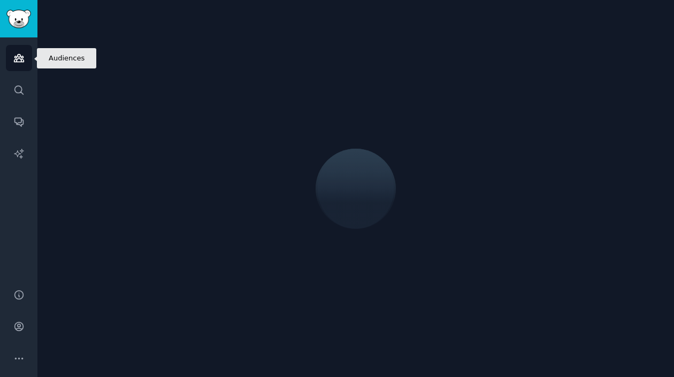
click at [13, 61] on link "Audiences" at bounding box center [19, 58] width 26 height 26
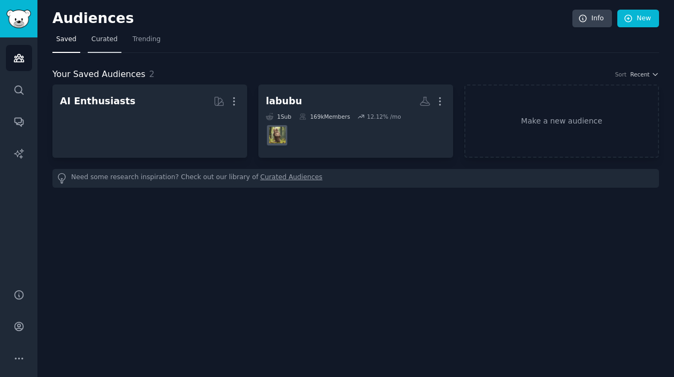
click at [99, 41] on span "Curated" at bounding box center [105, 40] width 26 height 10
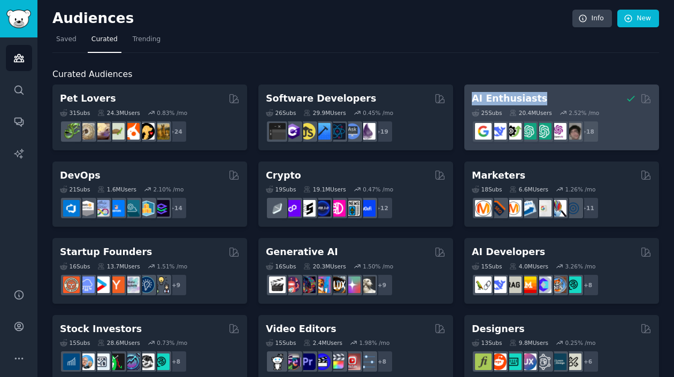
drag, startPoint x: 469, startPoint y: 97, endPoint x: 537, endPoint y: 101, distance: 68.1
click at [537, 101] on div "AI Enthusiasts 25 Sub s 20.4M Users 2.52 % /mo r/GoogleGeminiAI + 18" at bounding box center [562, 118] width 195 height 66
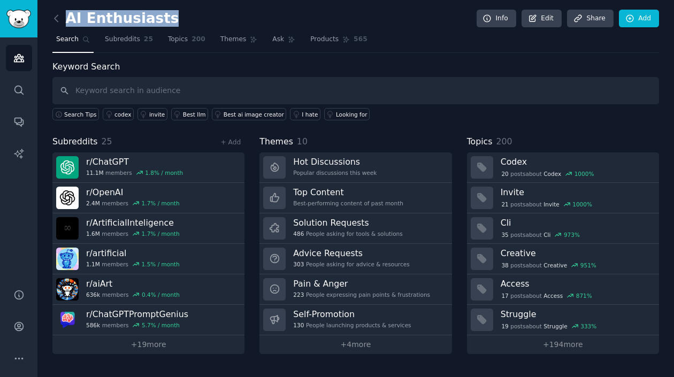
click at [165, 20] on div "AI Enthusiasts Info Edit Share Add" at bounding box center [355, 21] width 607 height 22
click at [211, 61] on div "Keyword Search Search Tips codex invite Best llm Best ai image creator I hate L…" at bounding box center [355, 90] width 607 height 60
click at [151, 349] on link "+ 19 more" at bounding box center [148, 345] width 192 height 19
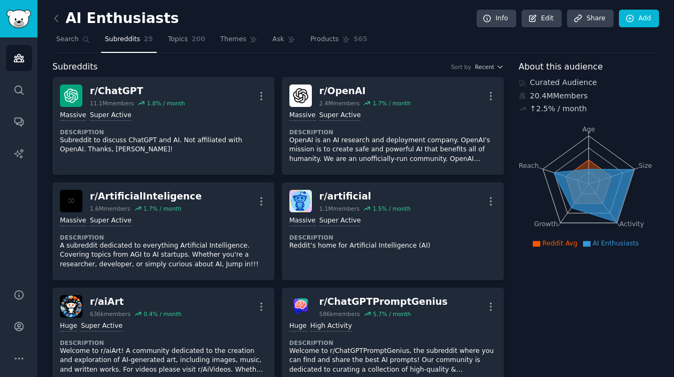
click at [116, 40] on span "Subreddits" at bounding box center [122, 40] width 35 height 10
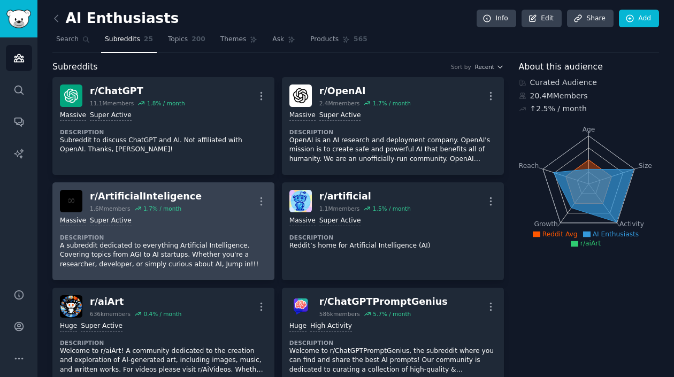
scroll to position [107, 0]
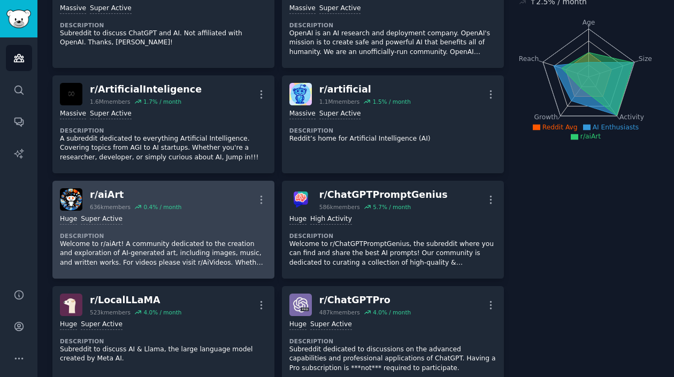
click at [103, 192] on div "r/ aiArt" at bounding box center [136, 194] width 92 height 13
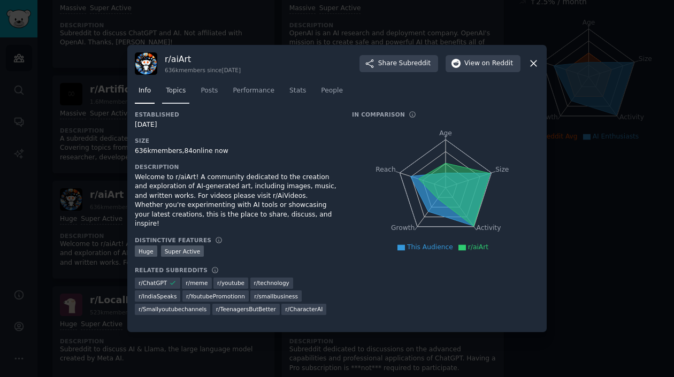
click at [171, 98] on link "Topics" at bounding box center [175, 93] width 27 height 22
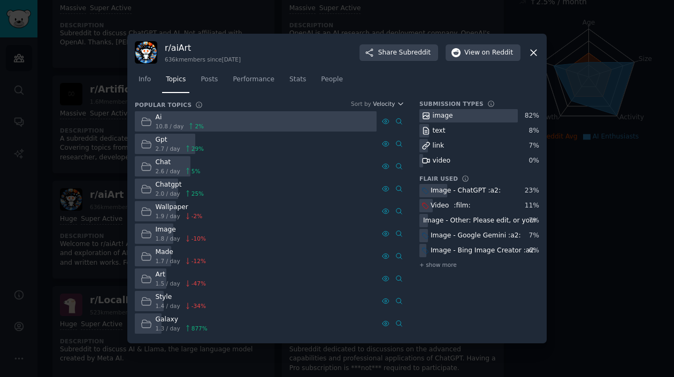
click at [534, 50] on icon at bounding box center [533, 52] width 11 height 11
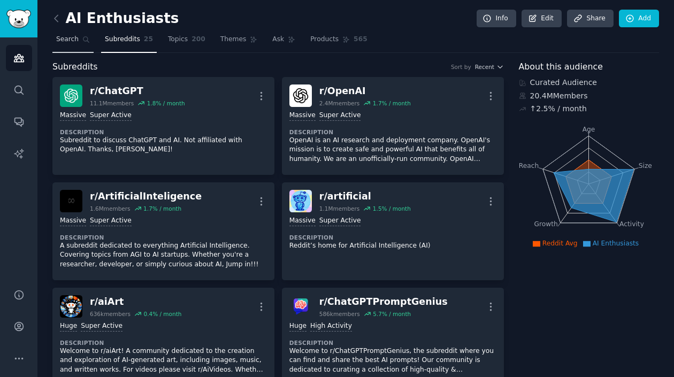
click at [72, 45] on link "Search" at bounding box center [72, 42] width 41 height 22
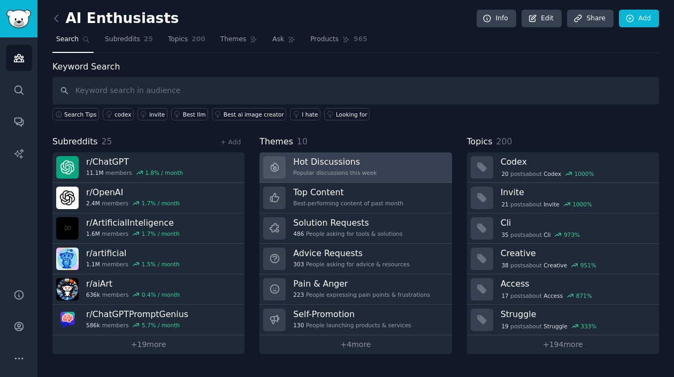
click at [335, 162] on h3 "Hot Discussions" at bounding box center [334, 161] width 83 height 11
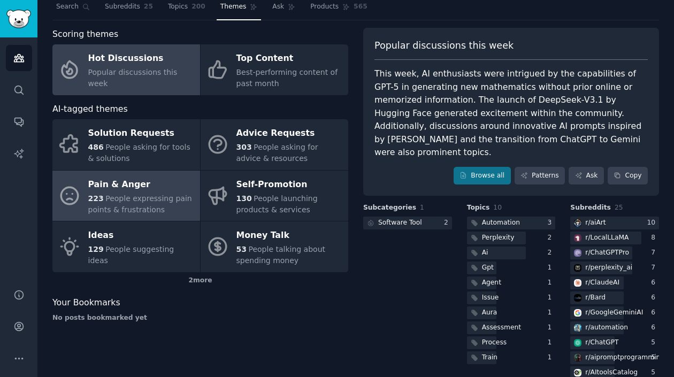
scroll to position [54, 0]
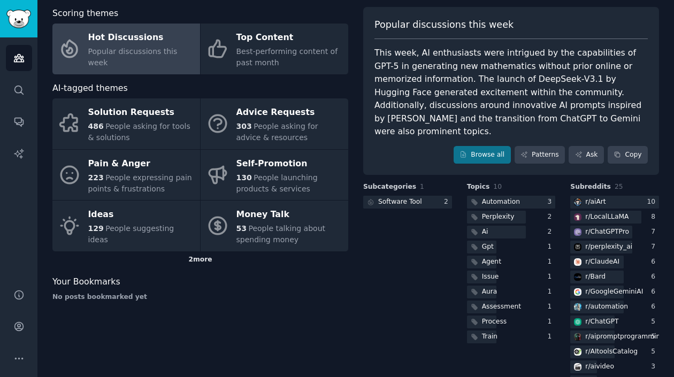
click at [204, 259] on div "2 more" at bounding box center [200, 260] width 296 height 17
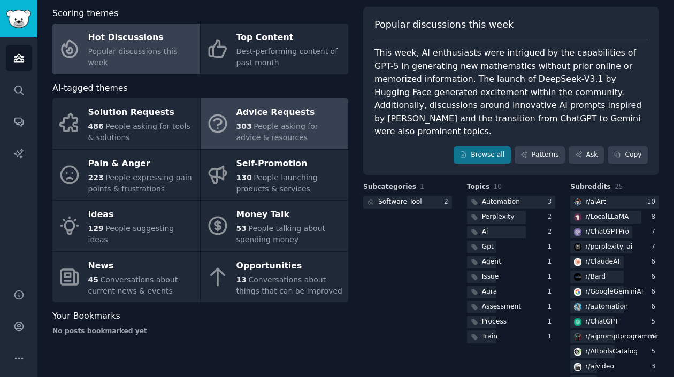
scroll to position [0, 0]
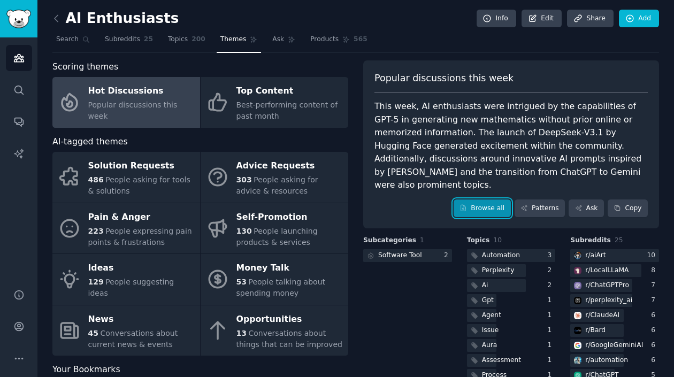
click at [493, 204] on link "Browse all" at bounding box center [482, 209] width 57 height 18
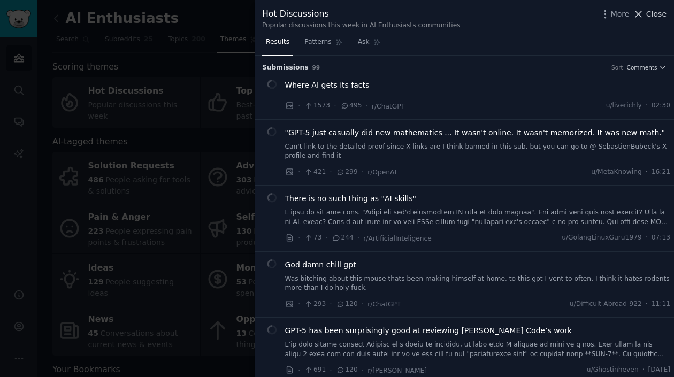
click at [663, 13] on span "Close" at bounding box center [657, 14] width 20 height 11
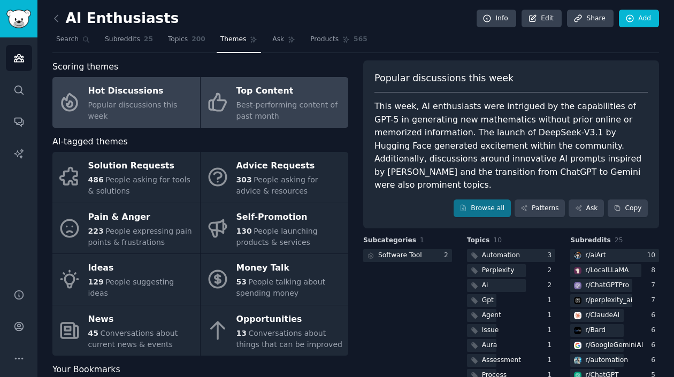
click at [273, 105] on span "Best-performing content of past month" at bounding box center [288, 111] width 102 height 20
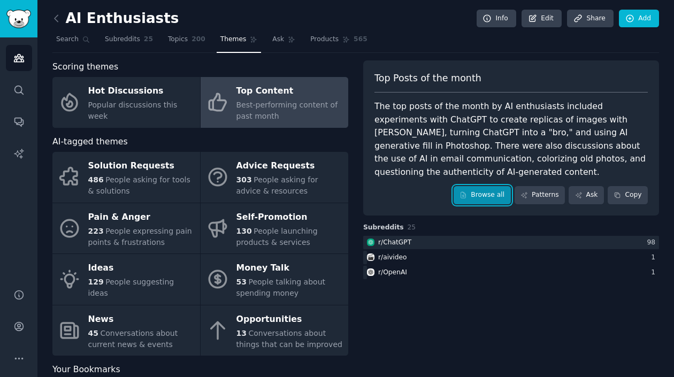
click at [490, 199] on link "Browse all" at bounding box center [482, 195] width 57 height 18
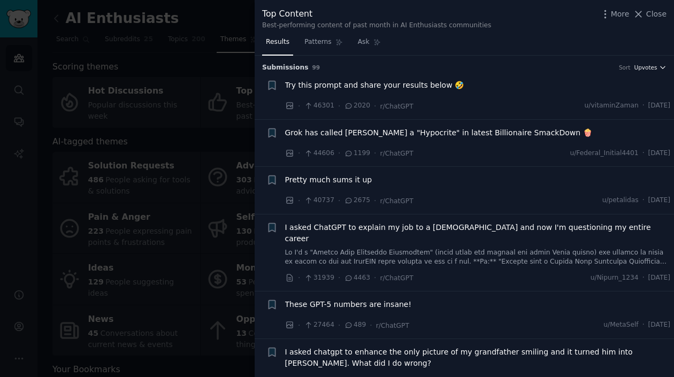
click at [643, 66] on span "Upvotes" at bounding box center [645, 67] width 23 height 7
click at [429, 87] on span "Try this prompt and share your results below 🤣" at bounding box center [374, 85] width 179 height 11
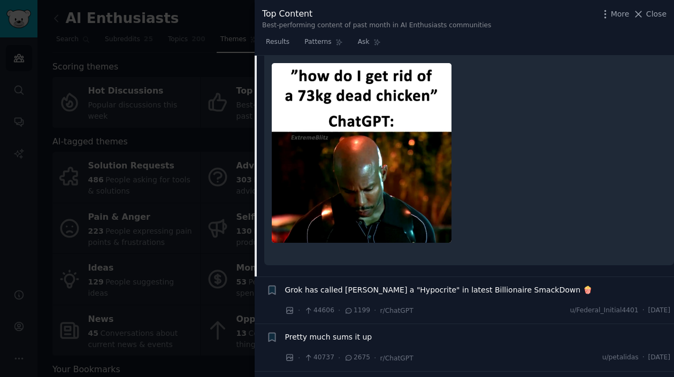
scroll to position [124, 0]
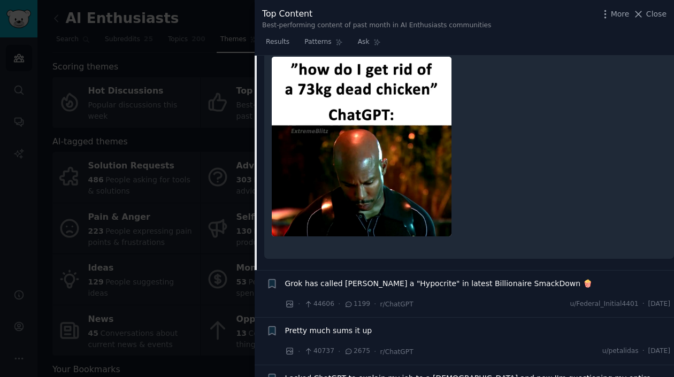
click at [399, 161] on img at bounding box center [362, 147] width 180 height 180
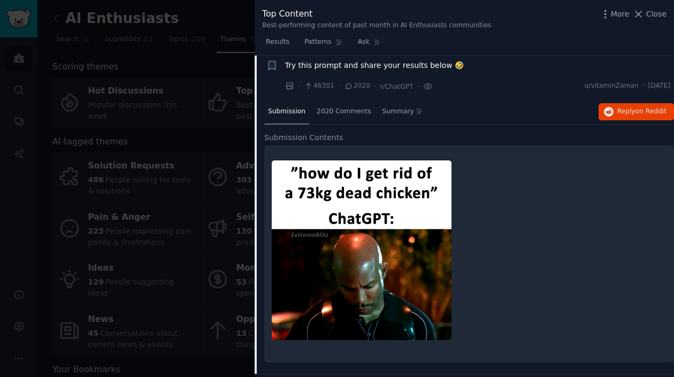
scroll to position [17, 0]
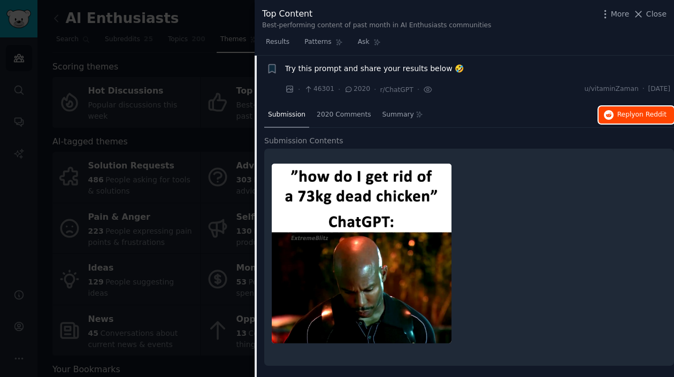
click at [643, 114] on span "on Reddit" at bounding box center [651, 114] width 31 height 7
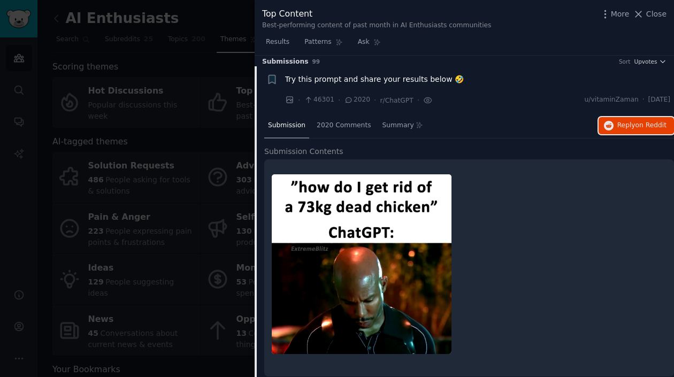
scroll to position [0, 0]
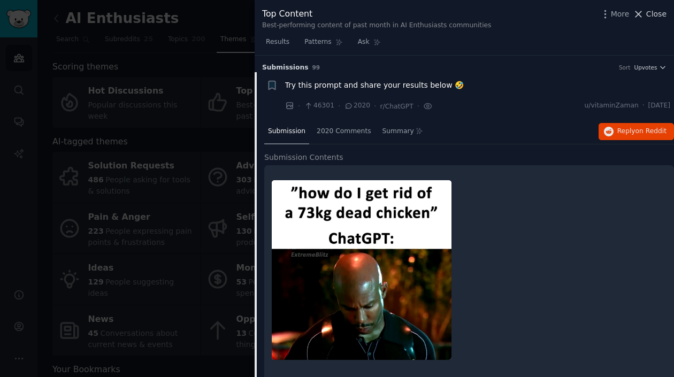
click at [652, 15] on span "Close" at bounding box center [657, 14] width 20 height 11
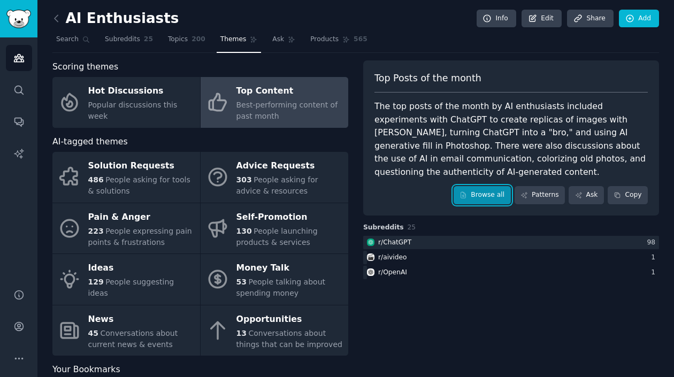
click at [483, 200] on link "Browse all" at bounding box center [482, 195] width 57 height 18
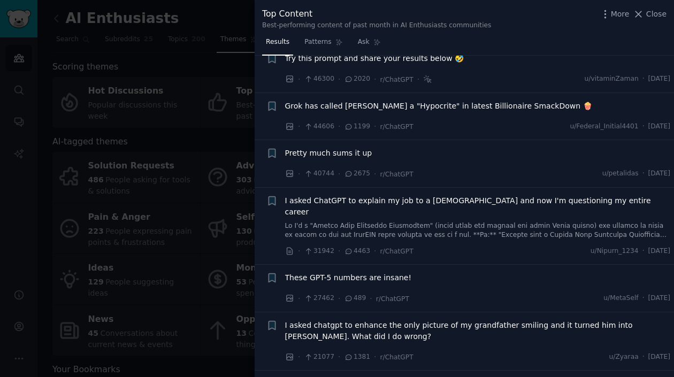
scroll to position [54, 0]
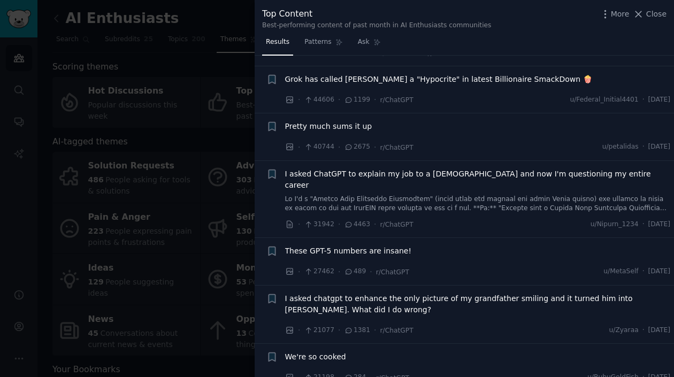
click at [386, 246] on span "These GPT-5 numbers are insane!" at bounding box center [348, 251] width 127 height 11
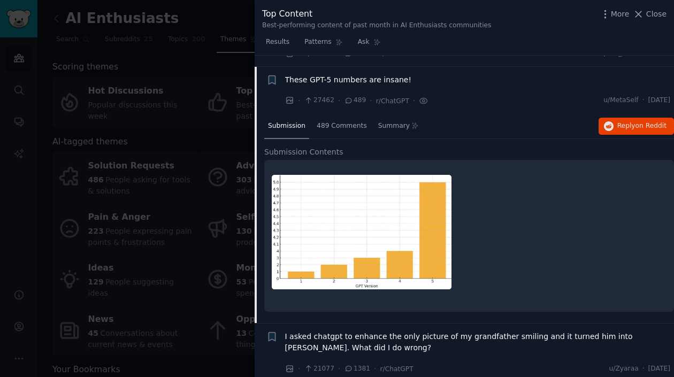
scroll to position [225, 0]
click at [629, 121] on span "Reply on Reddit" at bounding box center [642, 126] width 49 height 10
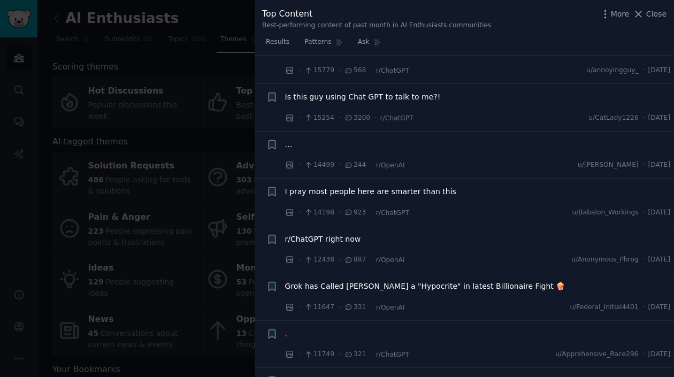
scroll to position [760, 0]
click at [664, 10] on span "Close" at bounding box center [657, 14] width 20 height 11
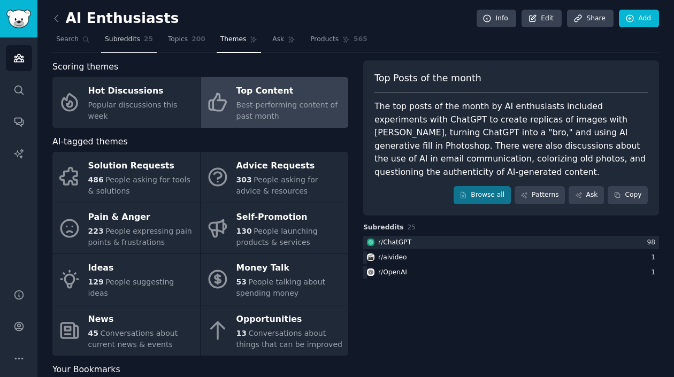
click at [113, 39] on span "Subreddits" at bounding box center [122, 40] width 35 height 10
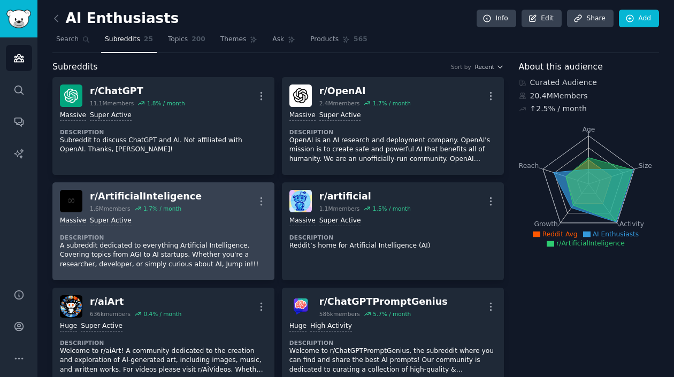
scroll to position [107, 0]
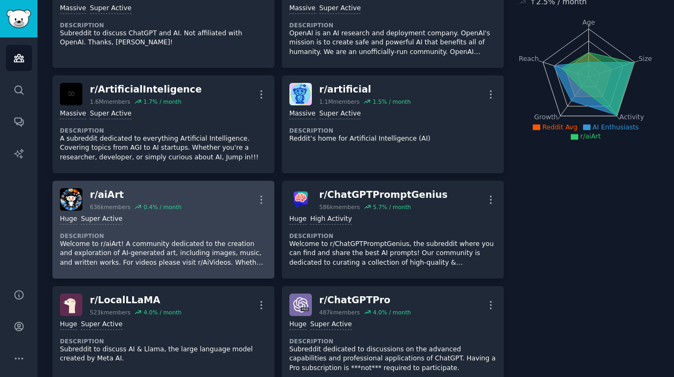
click at [109, 196] on div "r/ aiArt" at bounding box center [136, 194] width 92 height 13
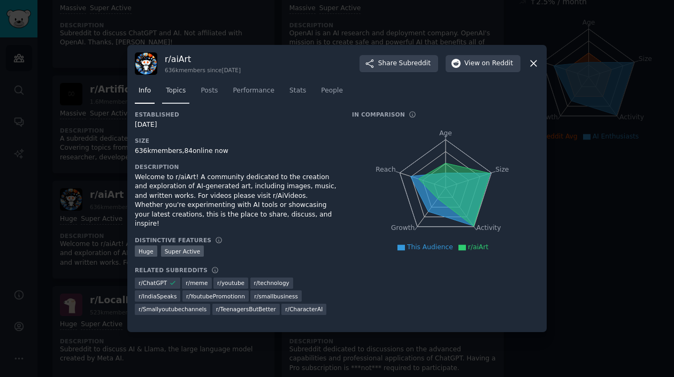
click at [178, 93] on span "Topics" at bounding box center [176, 91] width 20 height 10
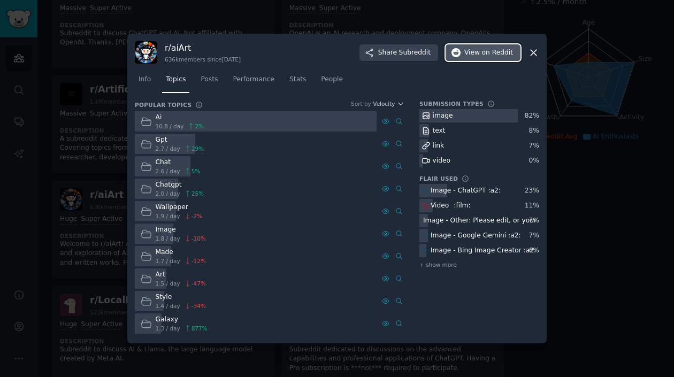
click at [490, 57] on span "on Reddit" at bounding box center [497, 53] width 31 height 10
click at [536, 57] on icon at bounding box center [533, 52] width 11 height 11
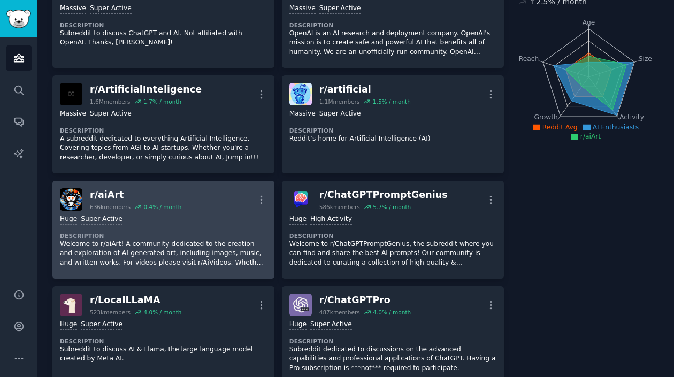
click at [113, 197] on div "r/ aiArt" at bounding box center [136, 194] width 92 height 13
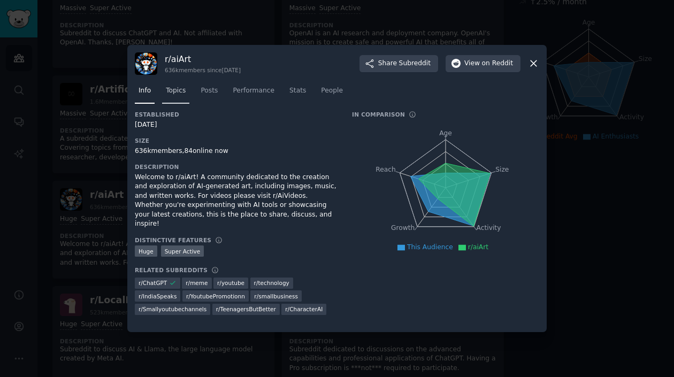
click at [182, 93] on span "Topics" at bounding box center [176, 91] width 20 height 10
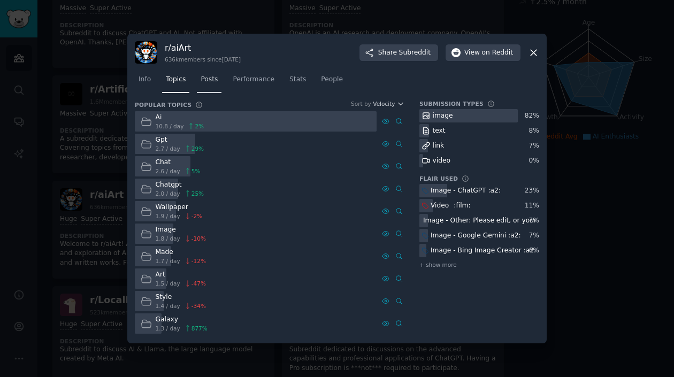
click at [209, 80] on span "Posts" at bounding box center [209, 80] width 17 height 10
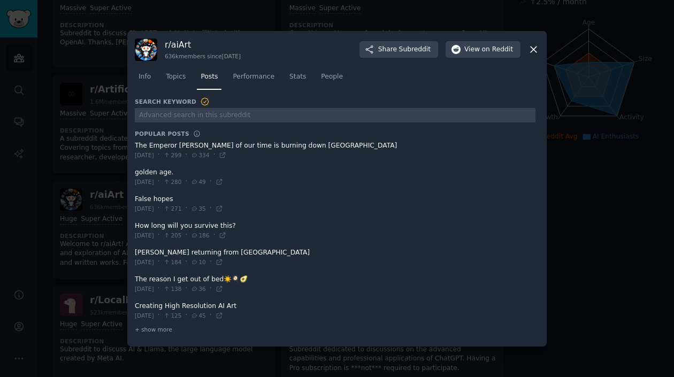
click at [184, 173] on span at bounding box center [335, 177] width 401 height 26
click at [533, 49] on icon at bounding box center [533, 49] width 11 height 11
